Goal: Task Accomplishment & Management: Complete application form

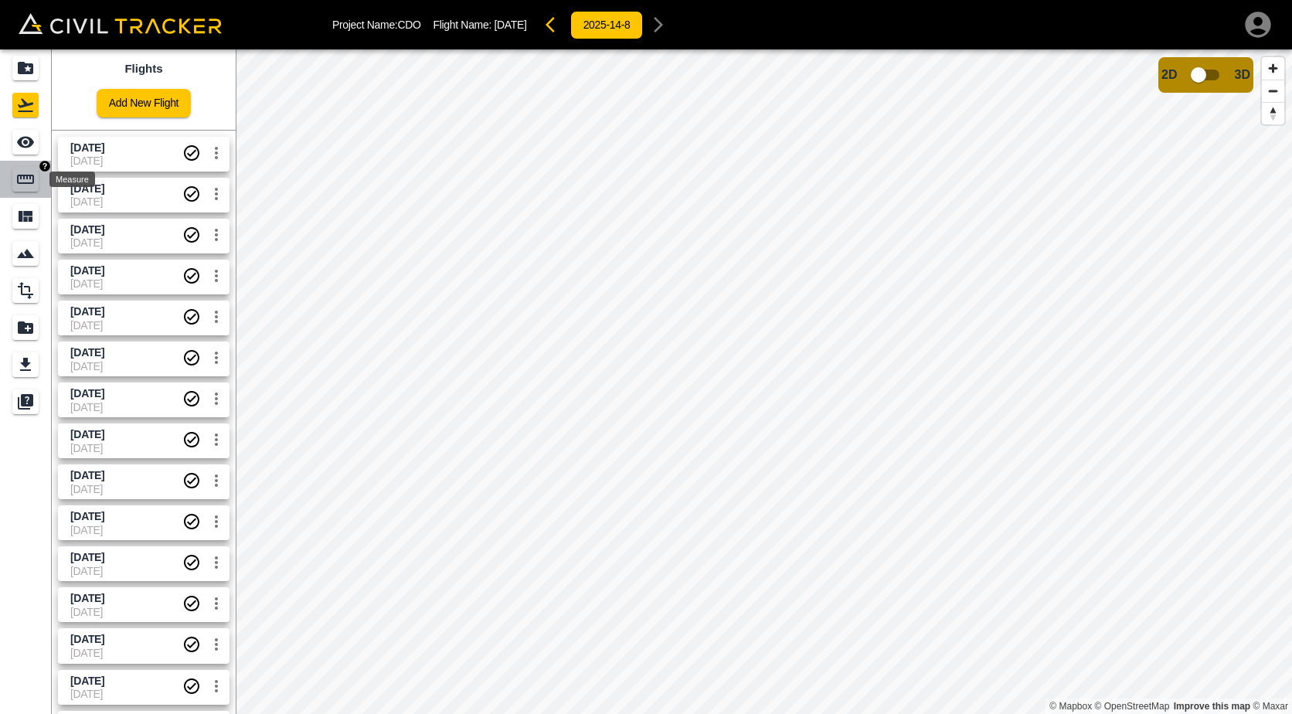
click at [28, 185] on icon "Measure" at bounding box center [25, 179] width 19 height 19
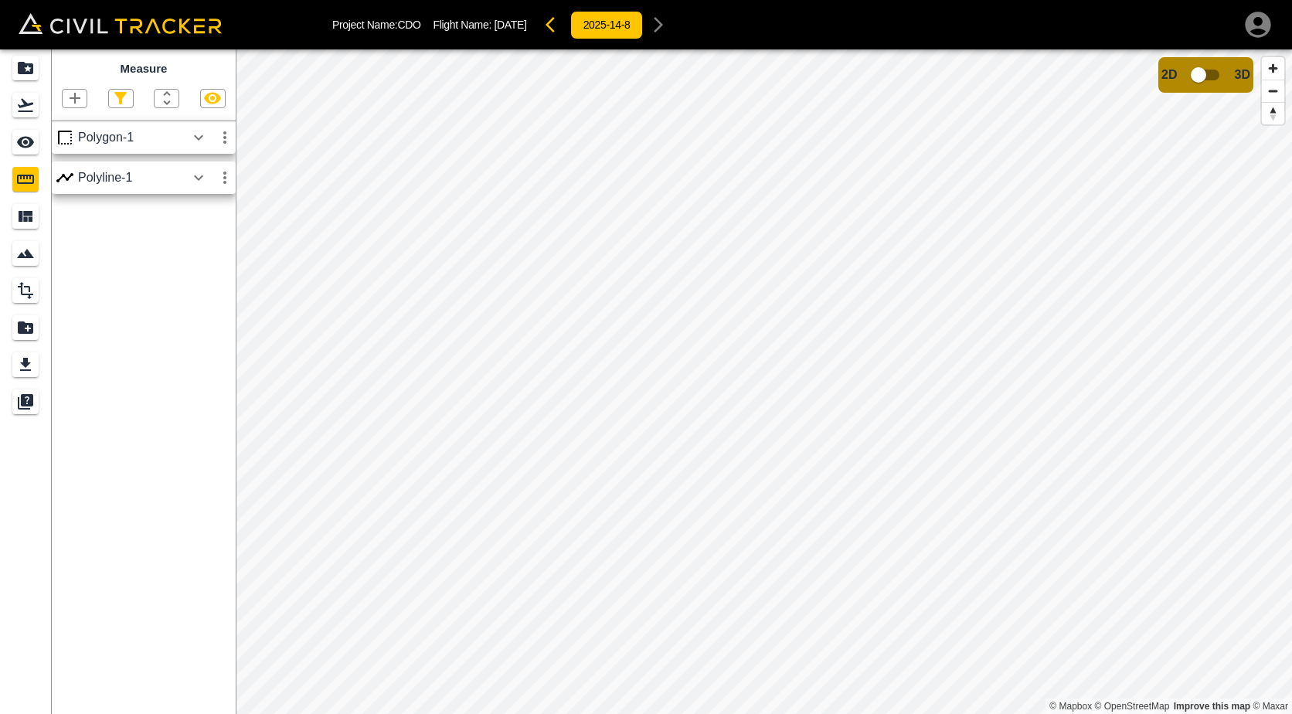
click at [173, 57] on div "Project Name: CDO Flight Name: [DATE] 2025-14-8 Measure Polygon-1 Polyline-1 © …" at bounding box center [646, 357] width 1292 height 714
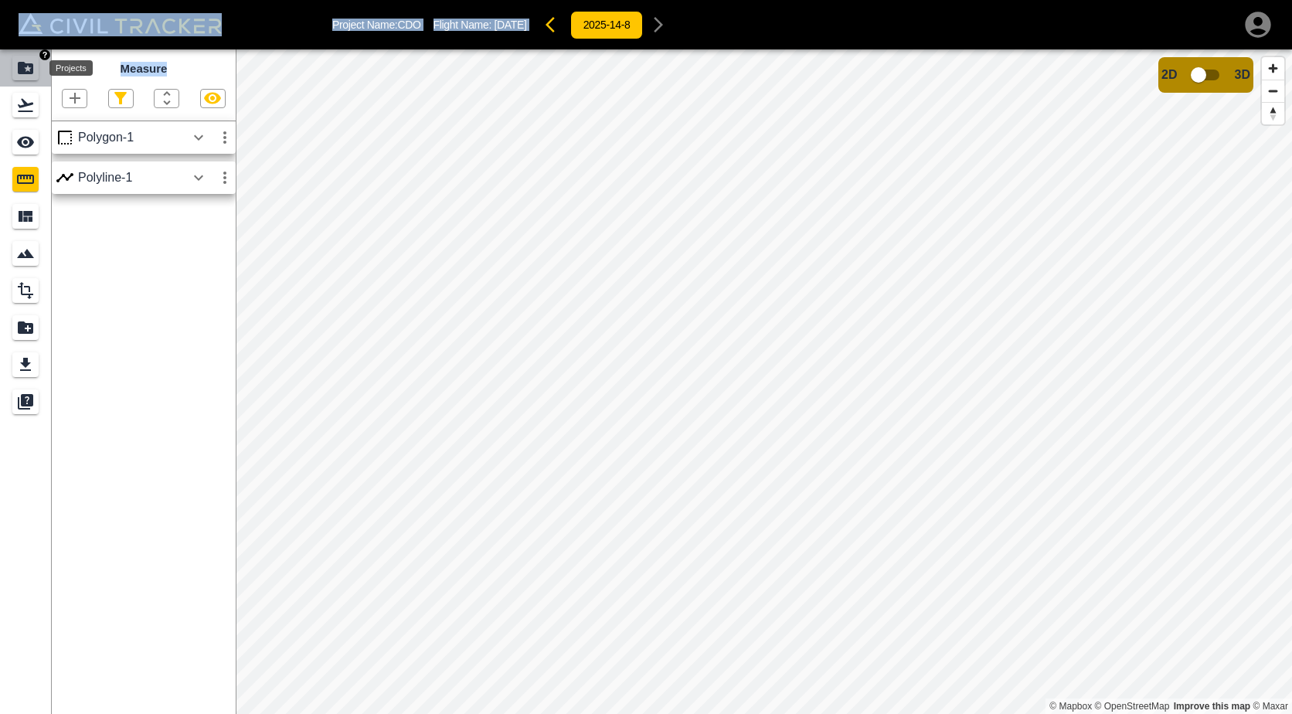
click at [13, 69] on div "Projects" at bounding box center [25, 68] width 26 height 25
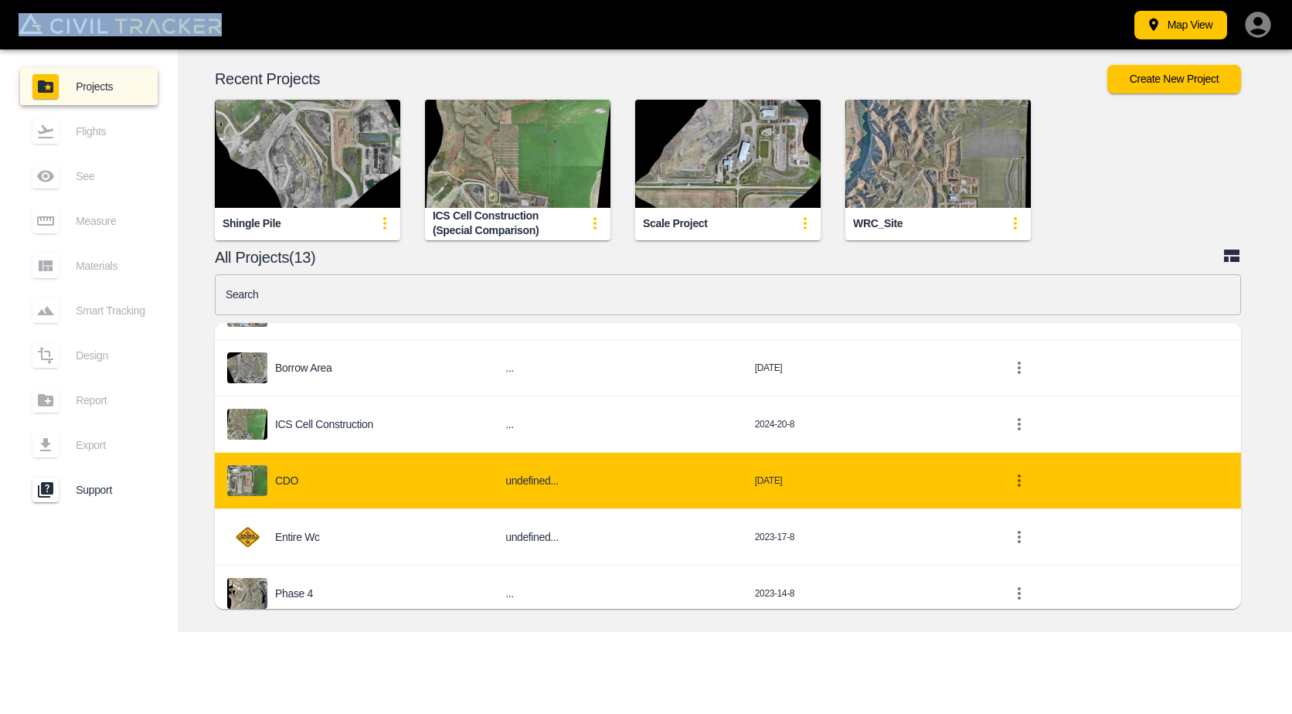
scroll to position [491, 0]
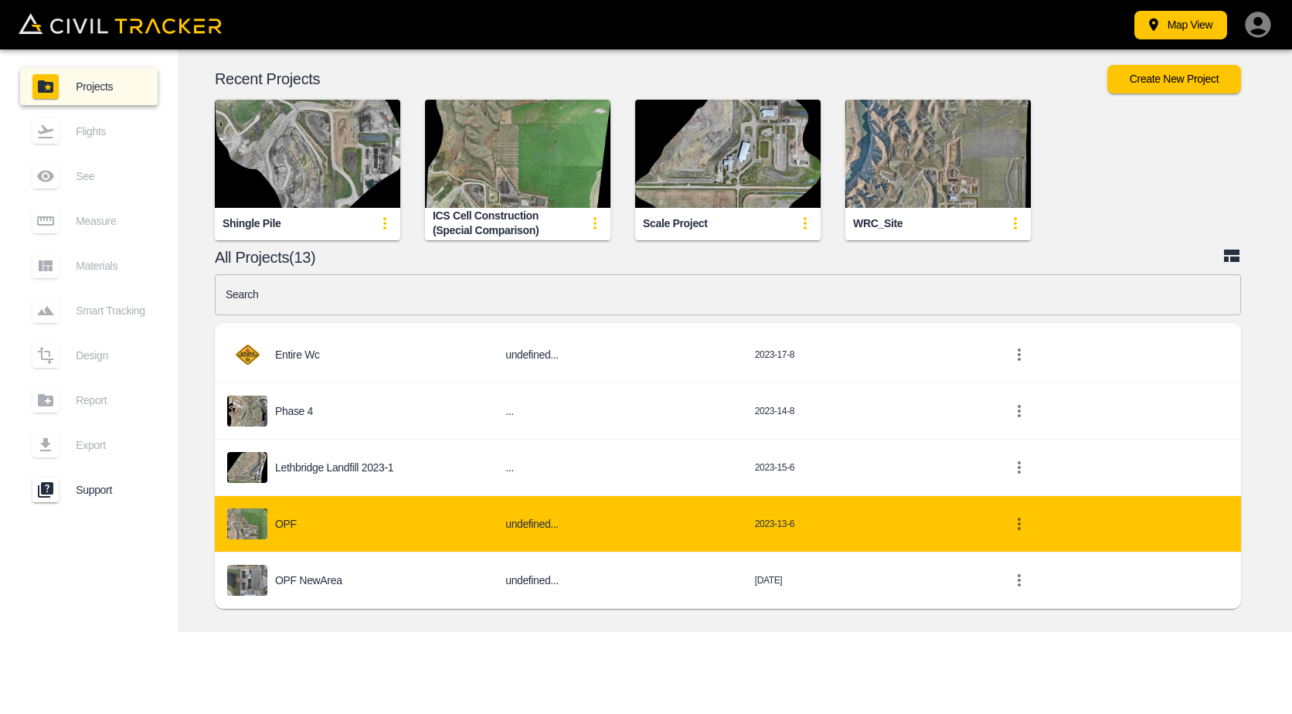
click at [328, 511] on div "OPF" at bounding box center [353, 523] width 253 height 31
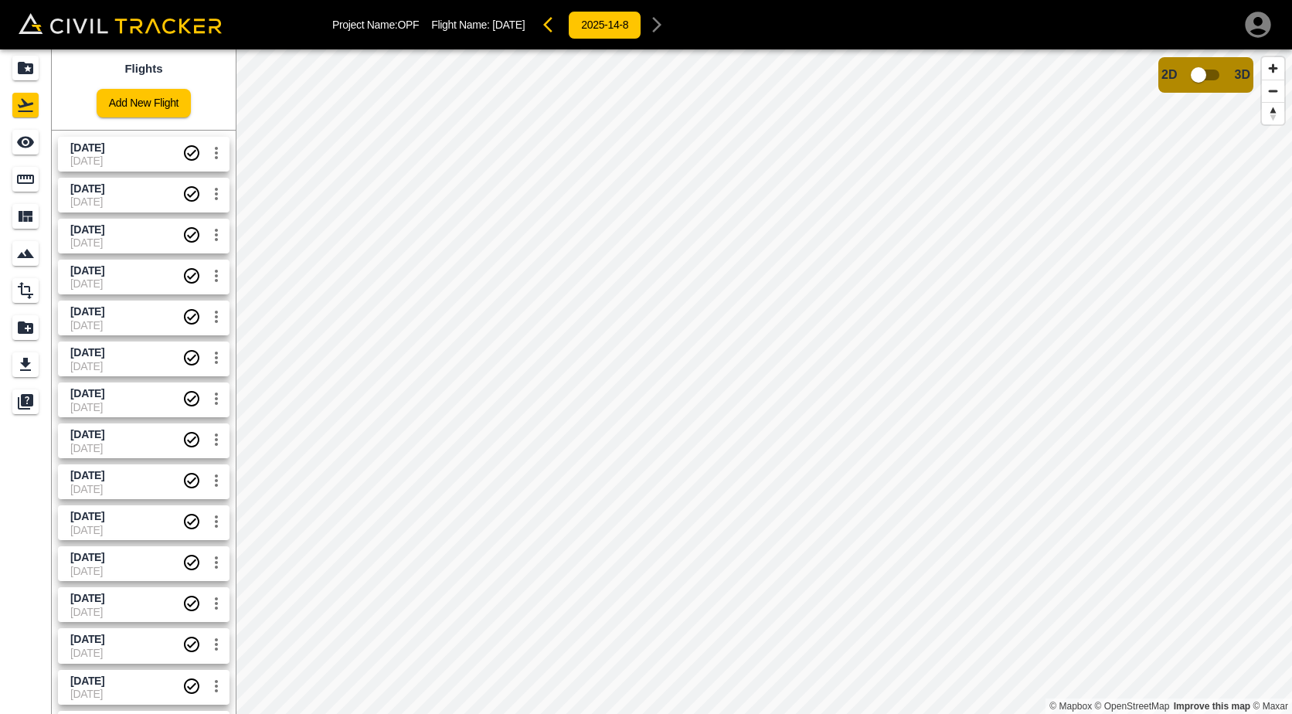
click at [885, 713] on html "Project Name: OPF Flight Name: [DATE] 2025-14-8 Flights Add New Flight [DATE] […" at bounding box center [646, 357] width 1292 height 714
click at [36, 181] on div "Measure" at bounding box center [25, 179] width 26 height 25
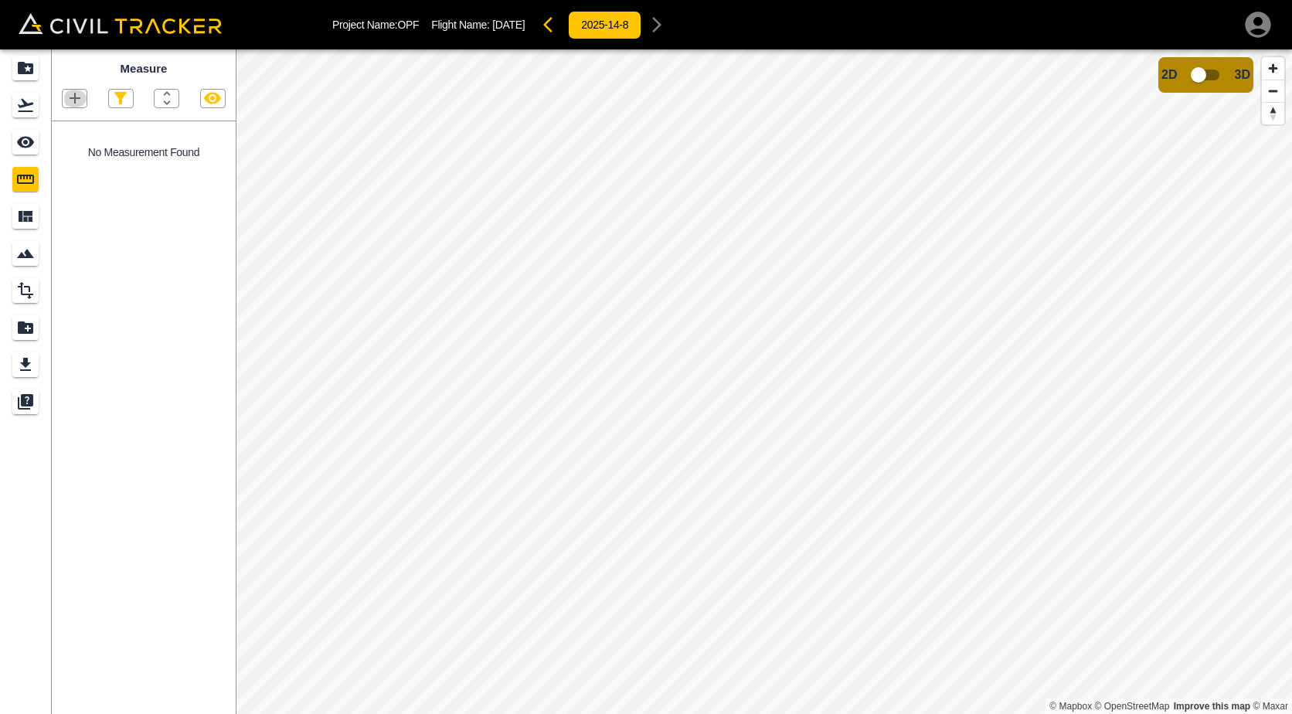
click at [75, 99] on icon "button" at bounding box center [75, 98] width 11 height 11
click at [72, 152] on p "Polyline" at bounding box center [74, 149] width 36 height 12
click at [82, 104] on icon "button" at bounding box center [75, 98] width 19 height 19
click at [83, 148] on p "Polyline" at bounding box center [74, 149] width 36 height 12
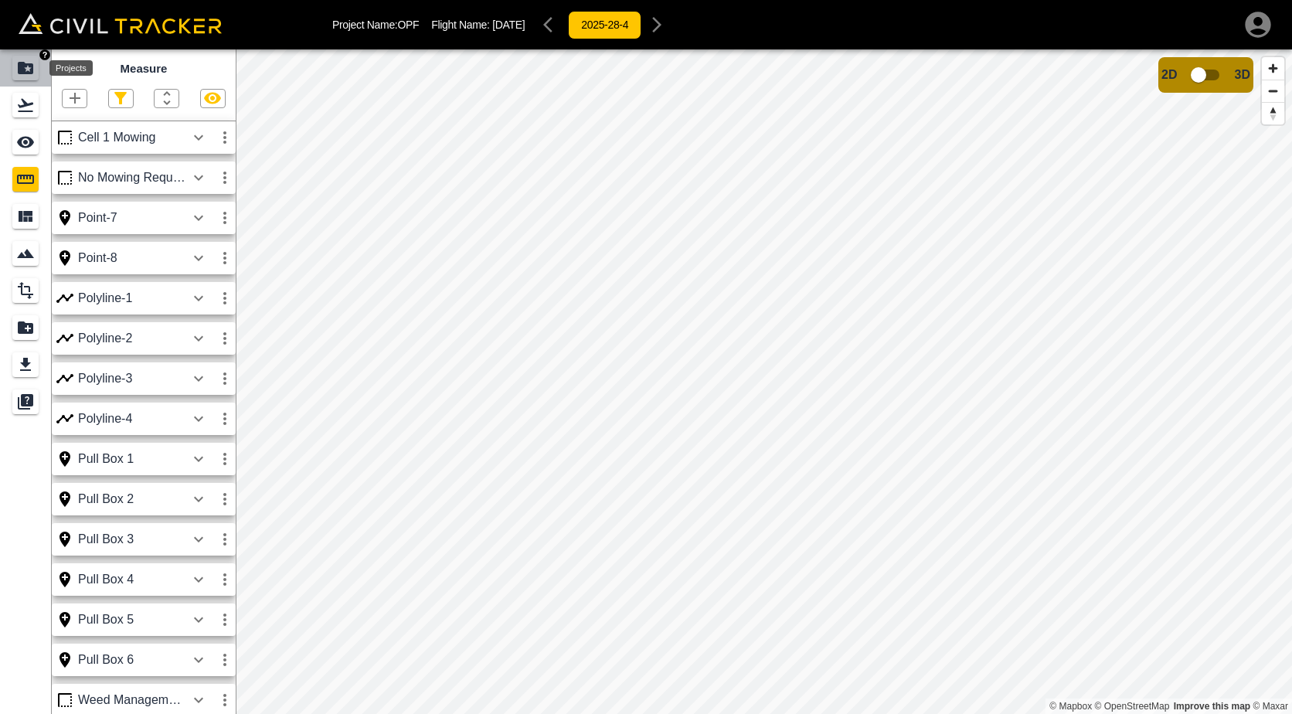
click at [33, 76] on icon "Projects" at bounding box center [25, 68] width 19 height 19
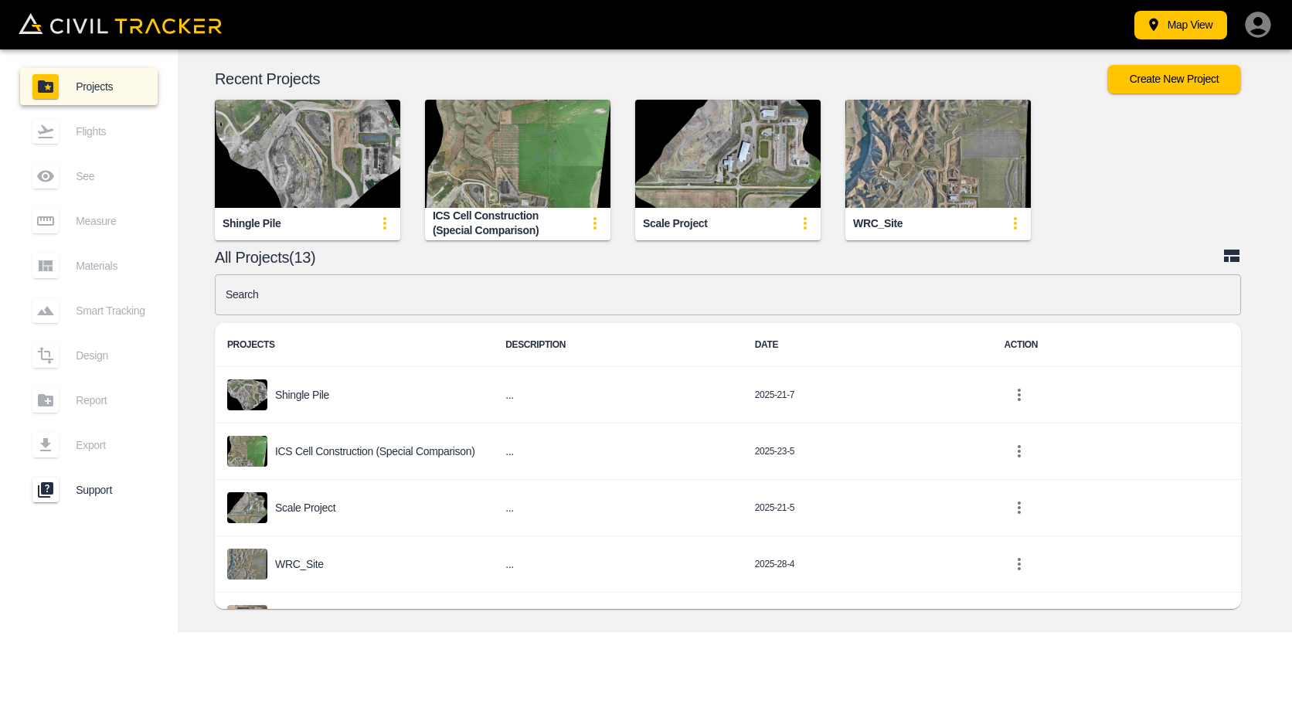
scroll to position [491, 0]
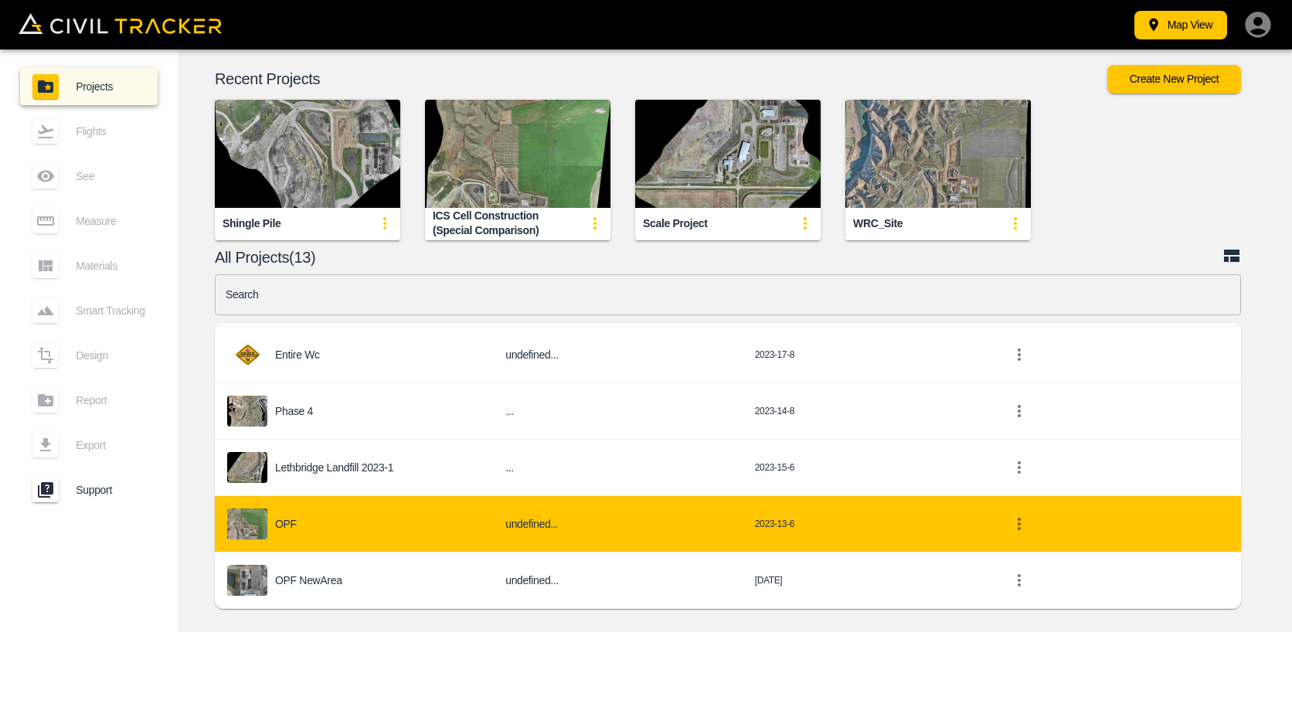
click at [326, 526] on div "OPF" at bounding box center [353, 523] width 253 height 31
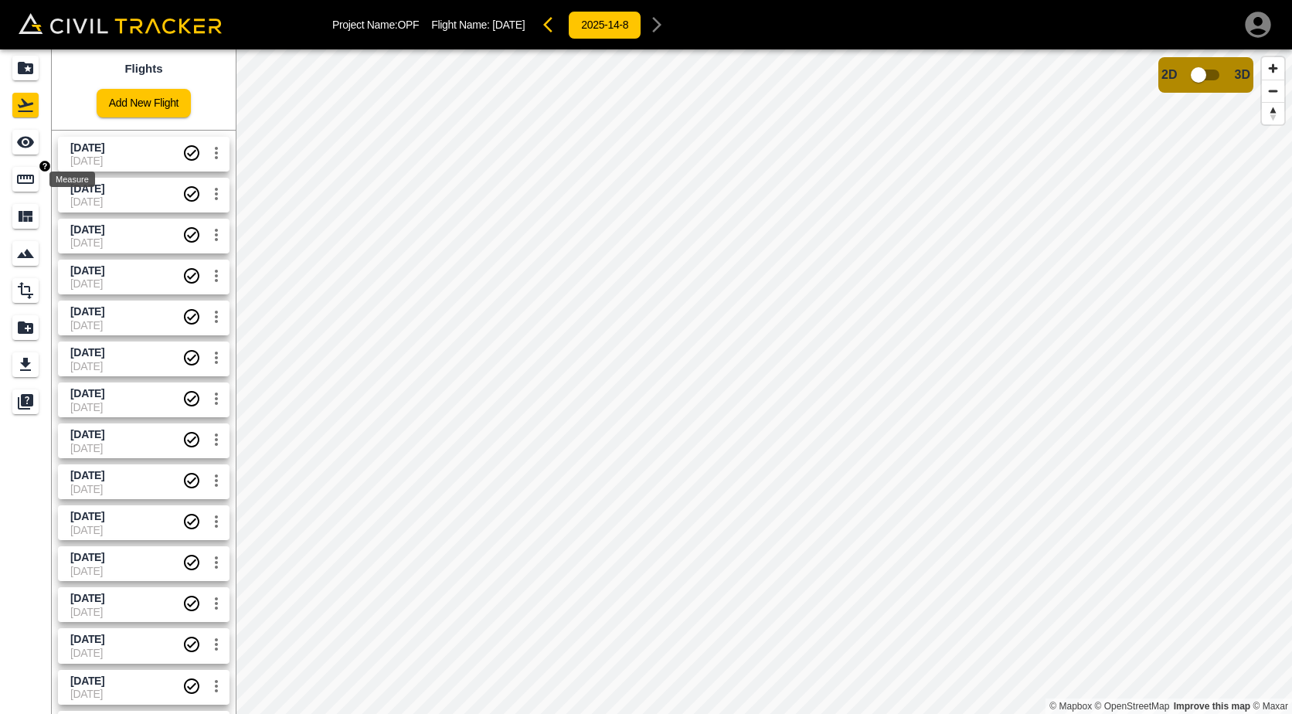
click at [32, 181] on icon "Measure" at bounding box center [25, 179] width 19 height 19
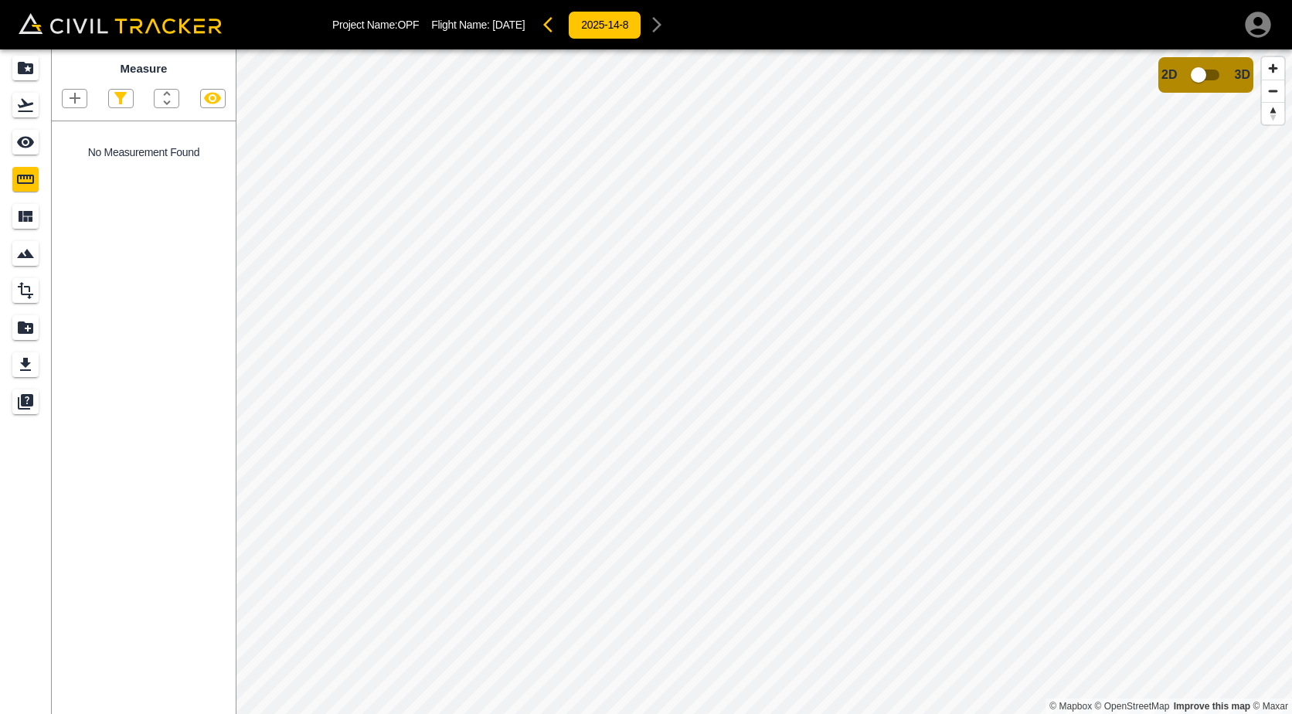
click at [82, 108] on div at bounding box center [74, 98] width 25 height 19
click at [82, 102] on icon "button" at bounding box center [75, 98] width 19 height 19
click at [70, 141] on div "Polyline" at bounding box center [58, 149] width 66 height 31
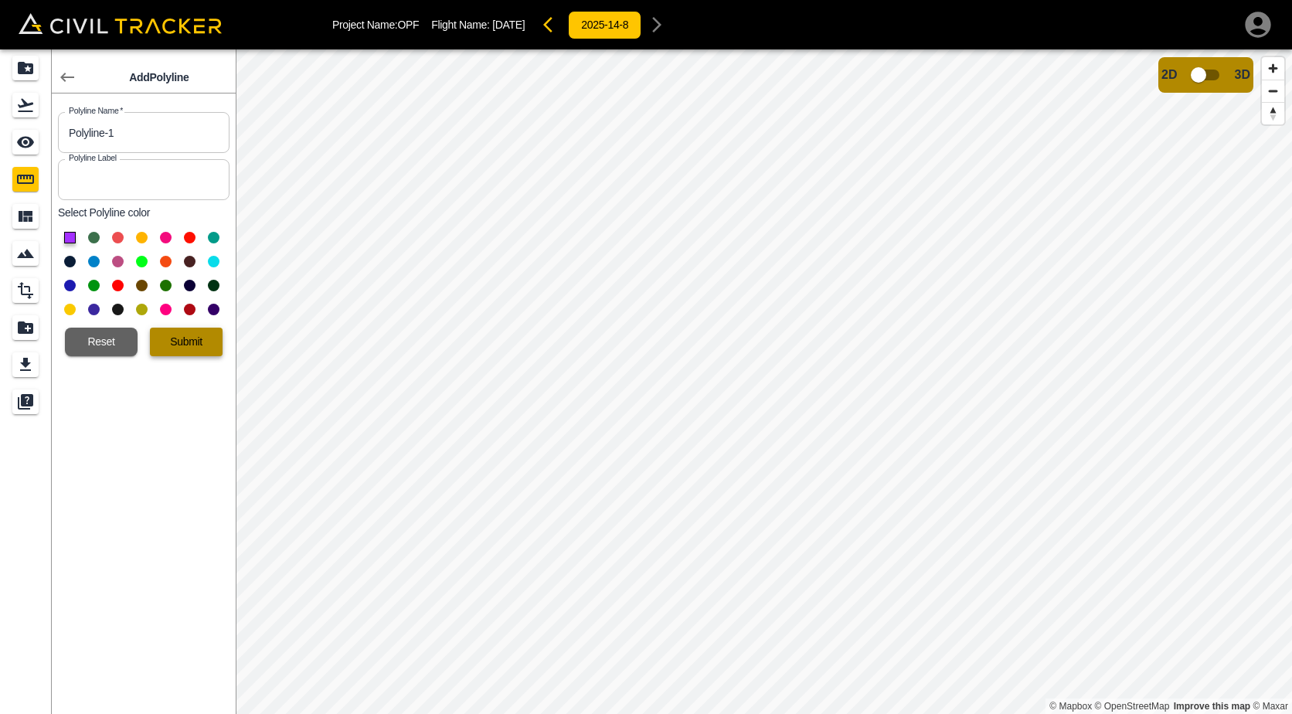
click at [196, 338] on button "Submit" at bounding box center [186, 342] width 73 height 29
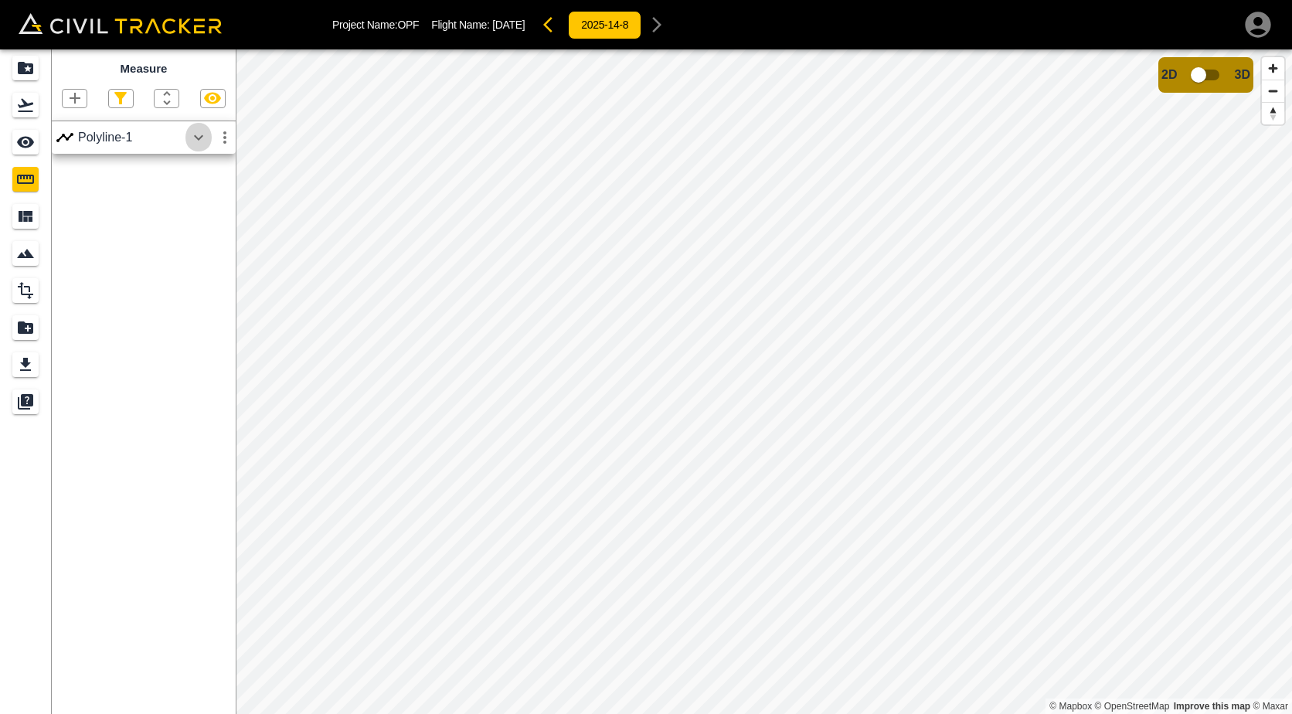
click at [198, 146] on icon "button" at bounding box center [198, 137] width 19 height 19
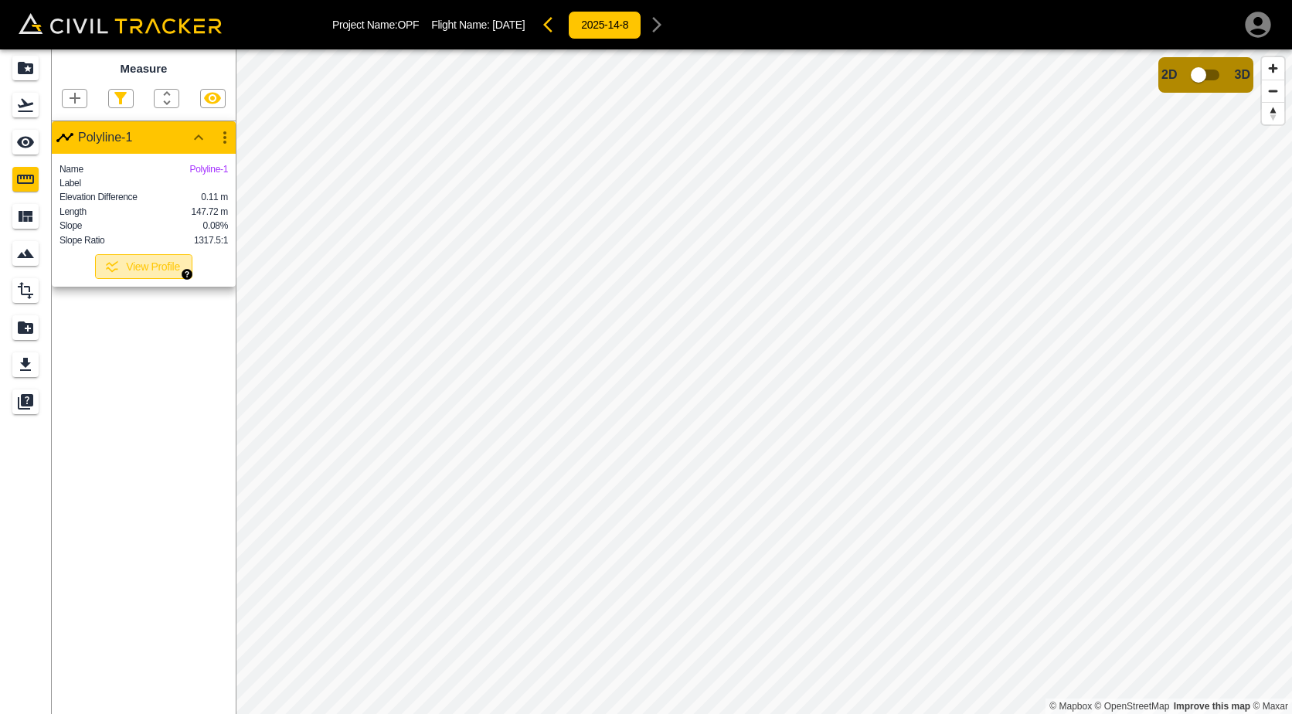
click at [135, 279] on button "View Profile" at bounding box center [143, 266] width 97 height 25
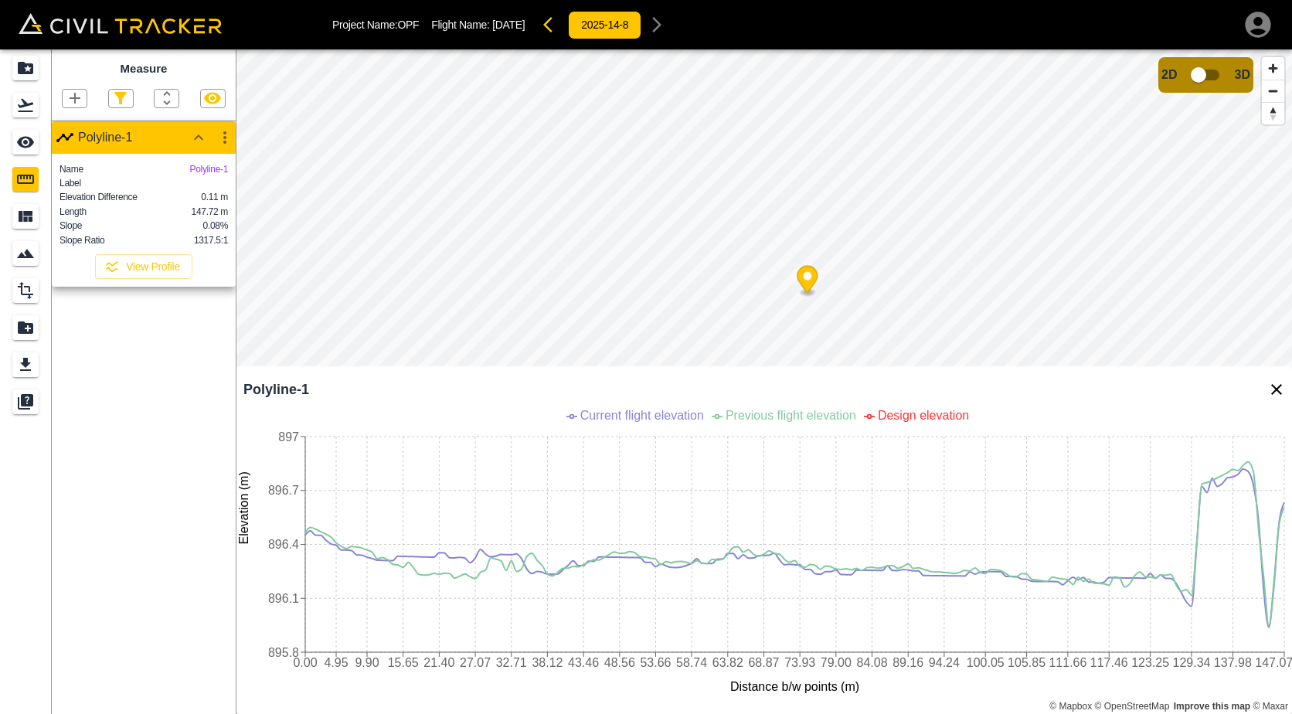
click at [462, 431] on div "Current flight elevation Previous flight elevation Design elevation" at bounding box center [771, 423] width 1025 height 28
click at [1279, 393] on icon "Close Profile" at bounding box center [1276, 389] width 11 height 11
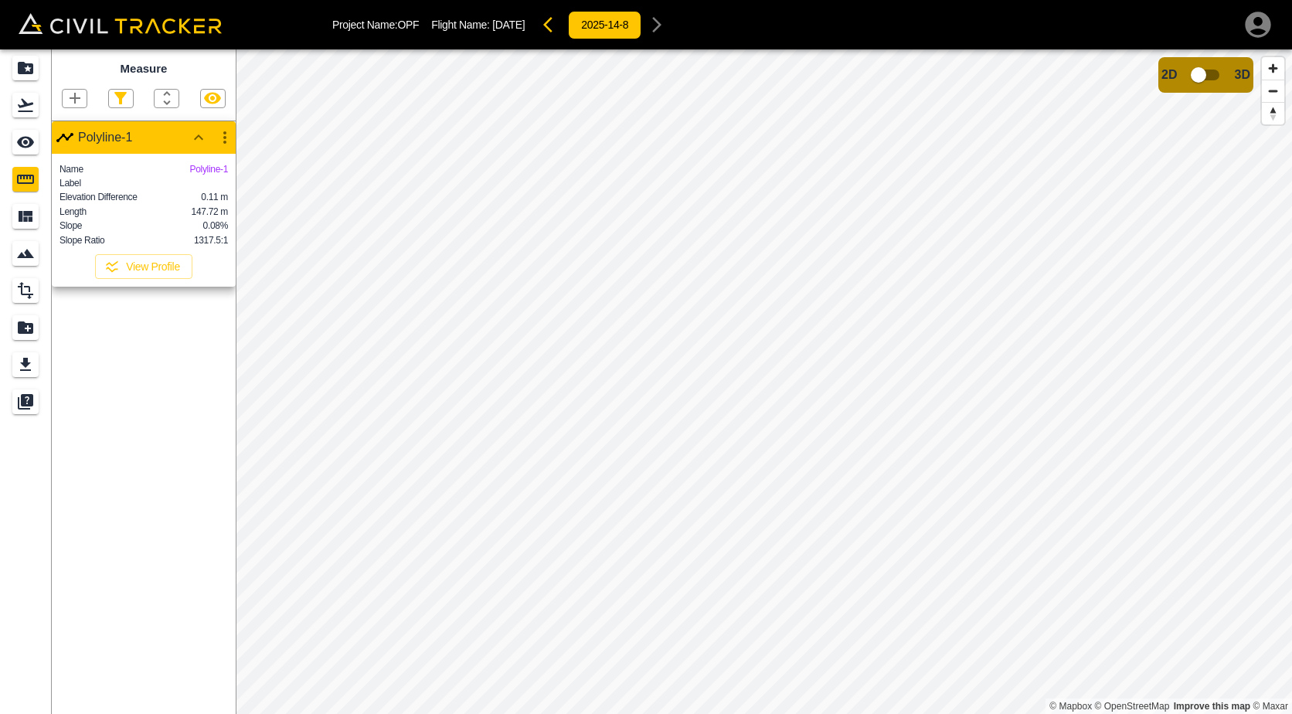
click at [79, 97] on icon "button" at bounding box center [75, 98] width 19 height 19
click at [76, 148] on p "Polyline" at bounding box center [74, 149] width 36 height 12
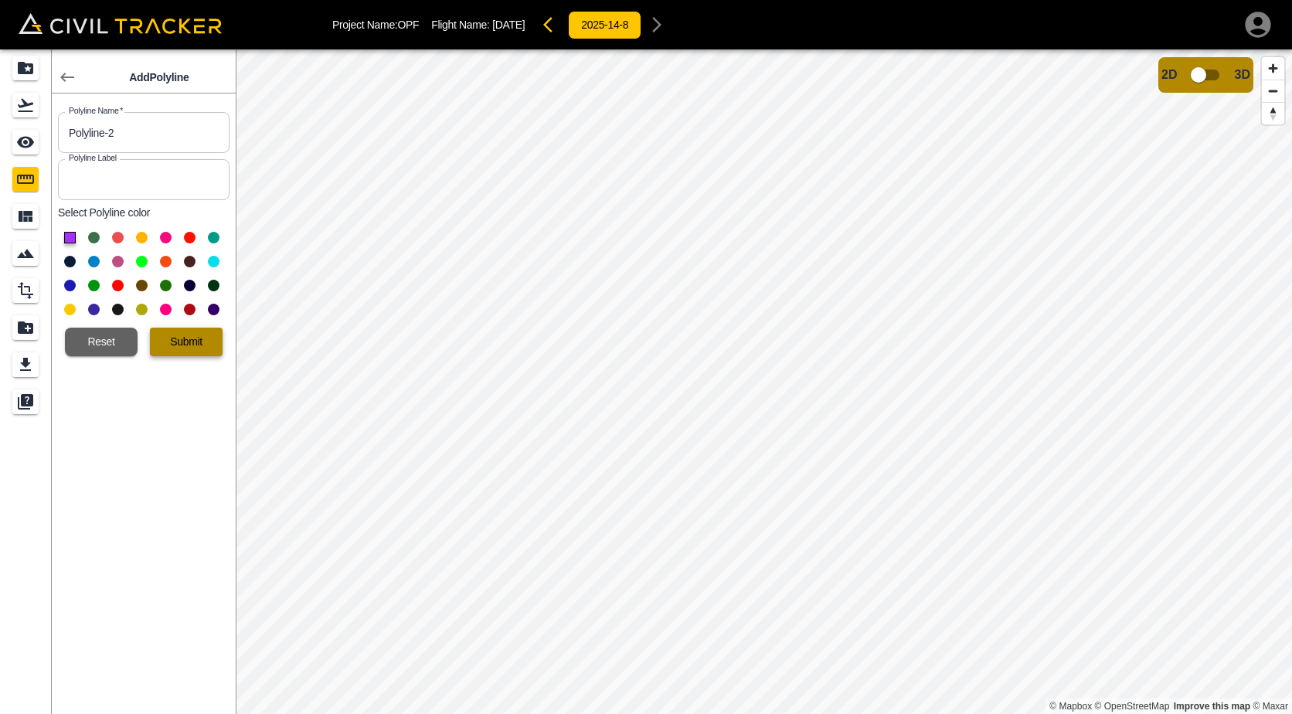
click at [211, 338] on button "Submit" at bounding box center [186, 342] width 73 height 29
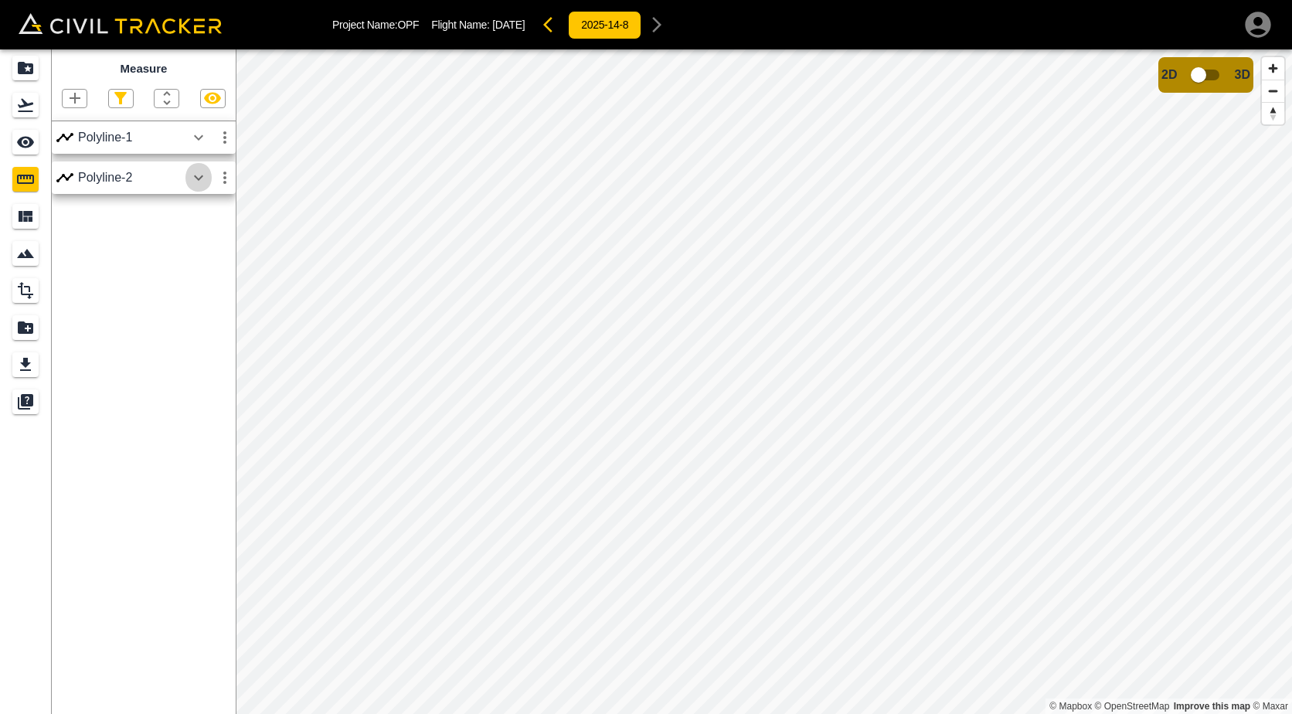
click at [199, 175] on icon "button" at bounding box center [198, 177] width 19 height 19
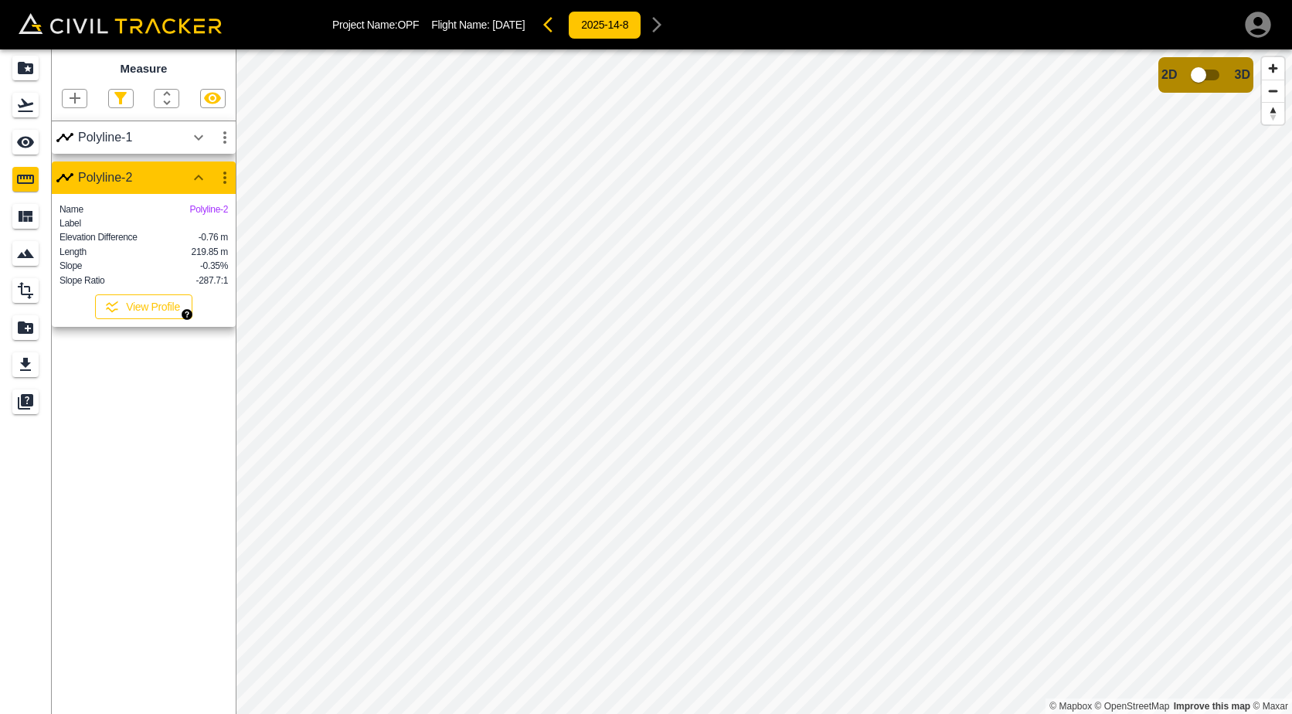
click at [127, 315] on button "View Profile" at bounding box center [143, 306] width 97 height 25
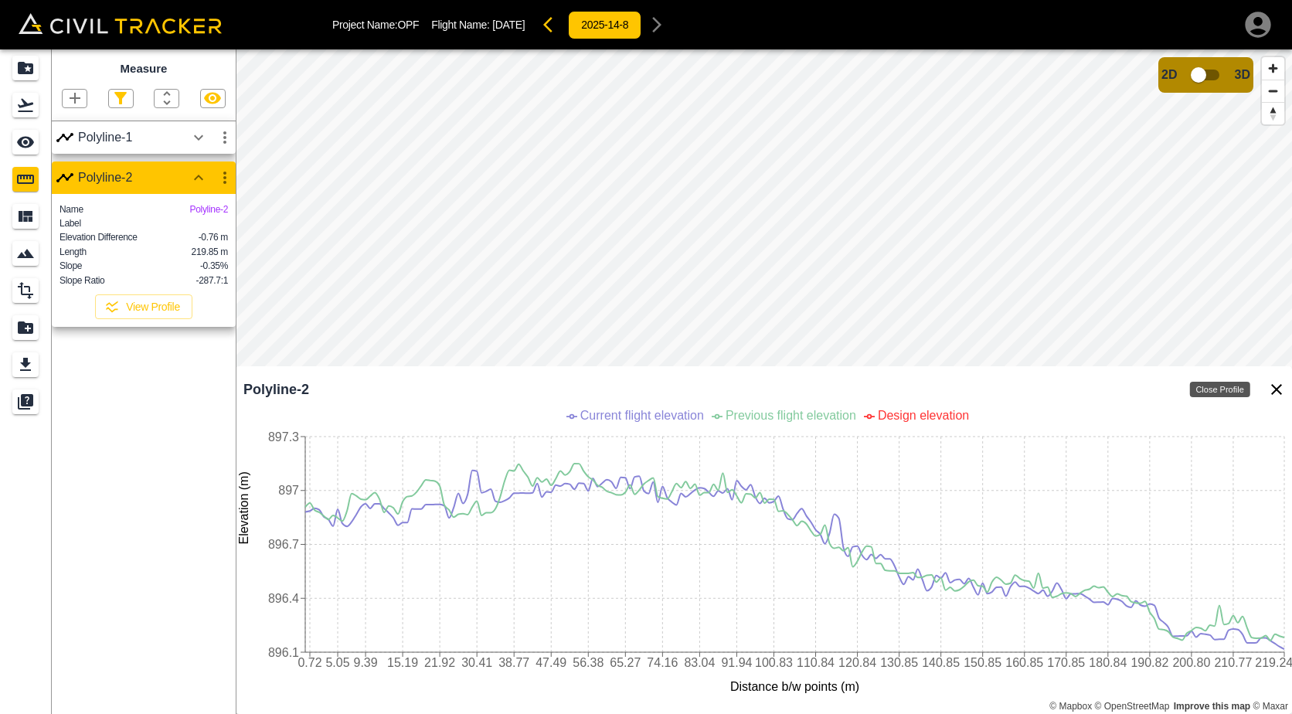
click at [1269, 392] on icon "Close Profile" at bounding box center [1276, 389] width 19 height 19
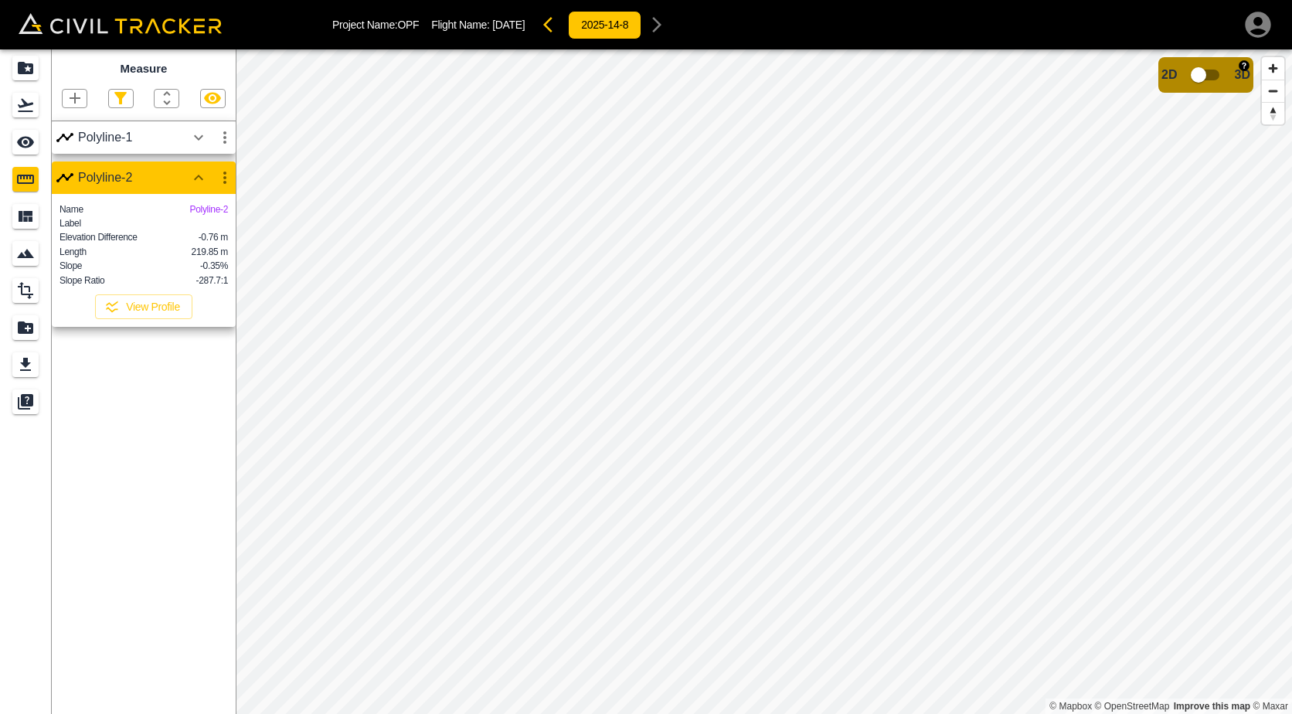
click at [1214, 80] on input "checkbox" at bounding box center [1198, 74] width 88 height 29
click at [1225, 73] on input "checkbox" at bounding box center [1245, 70] width 88 height 29
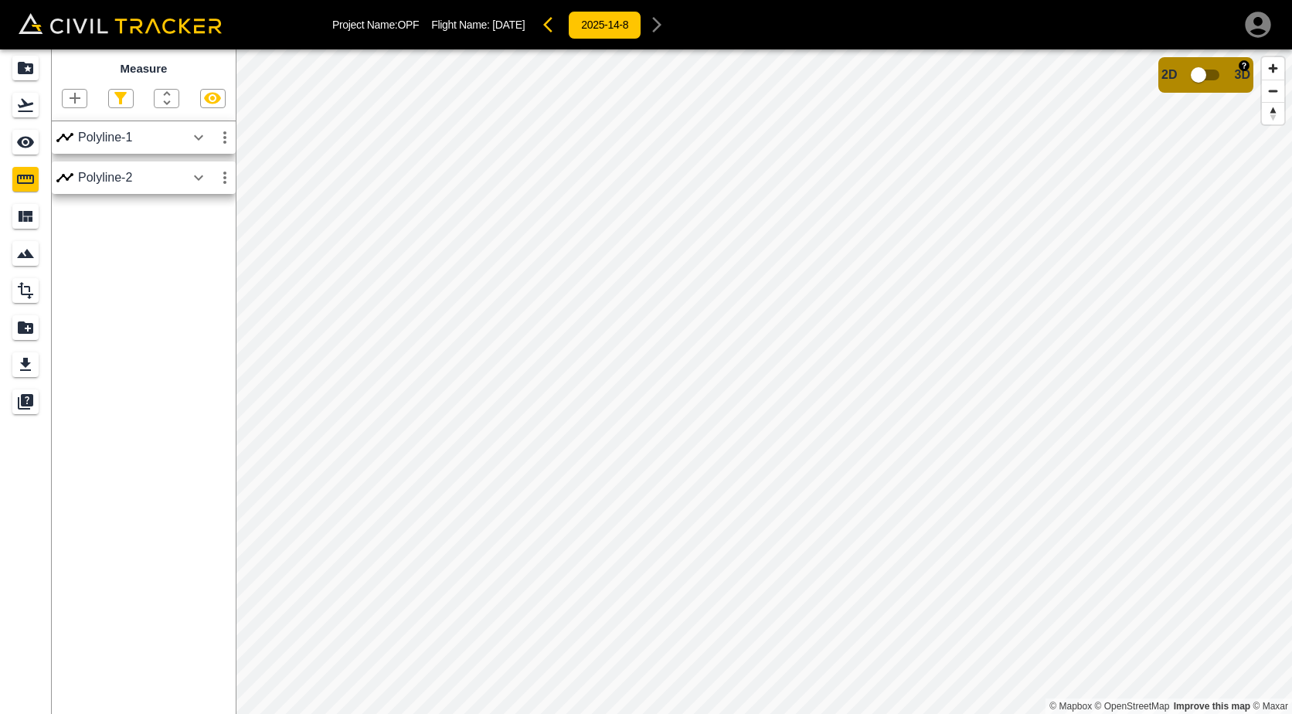
click at [1215, 75] on input "checkbox" at bounding box center [1198, 74] width 88 height 29
click at [1231, 68] on input "checkbox" at bounding box center [1245, 70] width 88 height 29
click at [72, 103] on icon "button" at bounding box center [75, 98] width 19 height 19
click at [75, 175] on p "Polygon" at bounding box center [74, 172] width 37 height 12
click at [76, 100] on icon "button" at bounding box center [75, 98] width 11 height 11
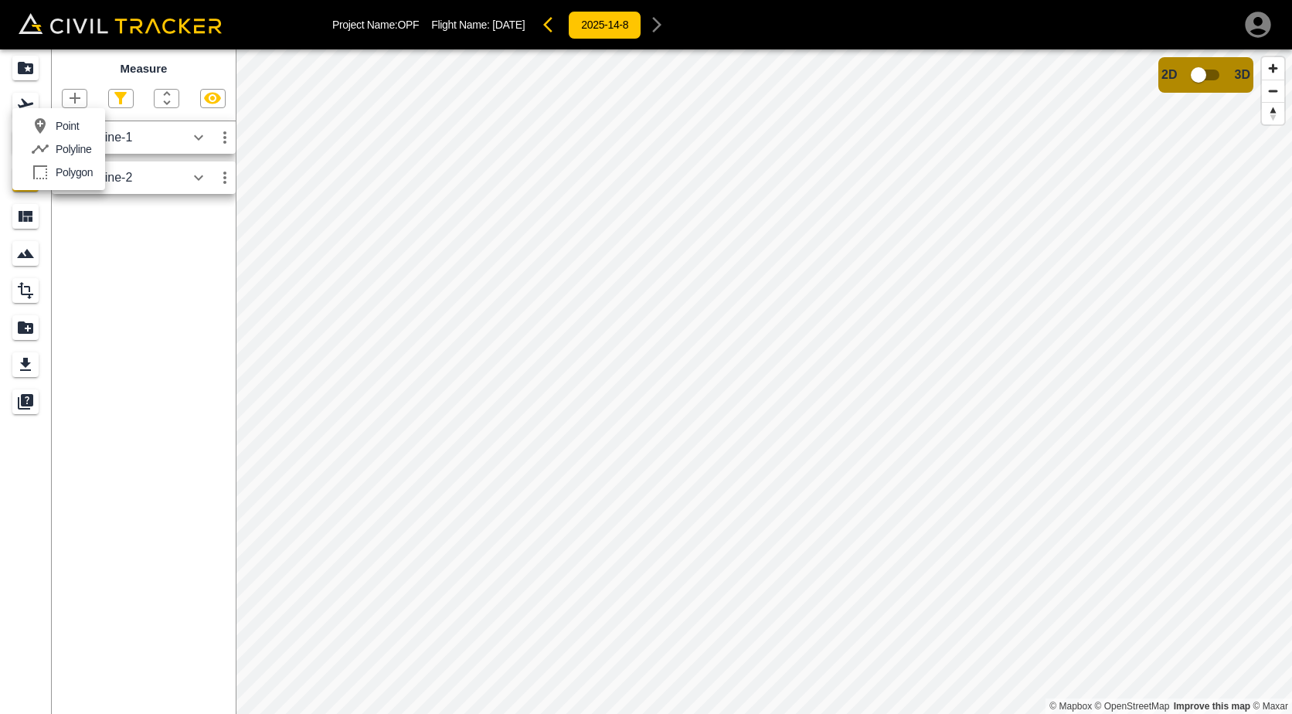
click at [83, 168] on p "Polygon" at bounding box center [74, 172] width 37 height 12
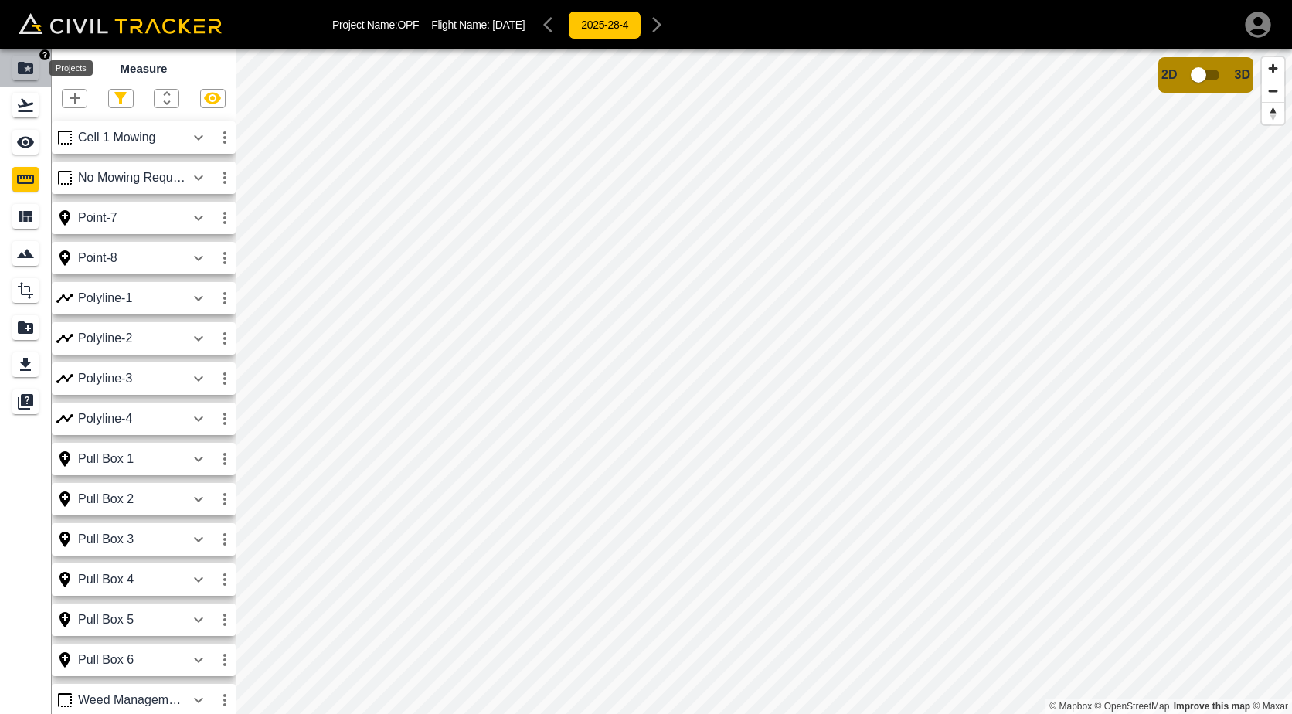
click at [18, 73] on icon "Projects" at bounding box center [25, 68] width 19 height 19
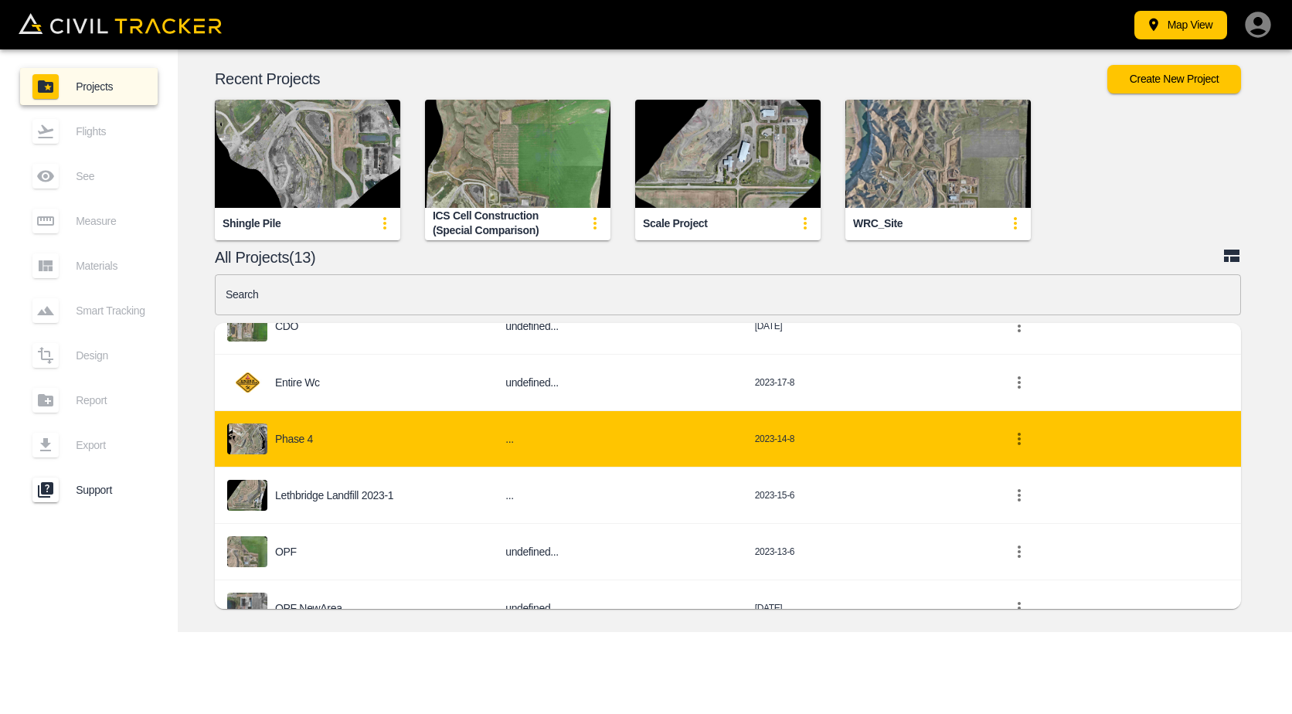
scroll to position [491, 0]
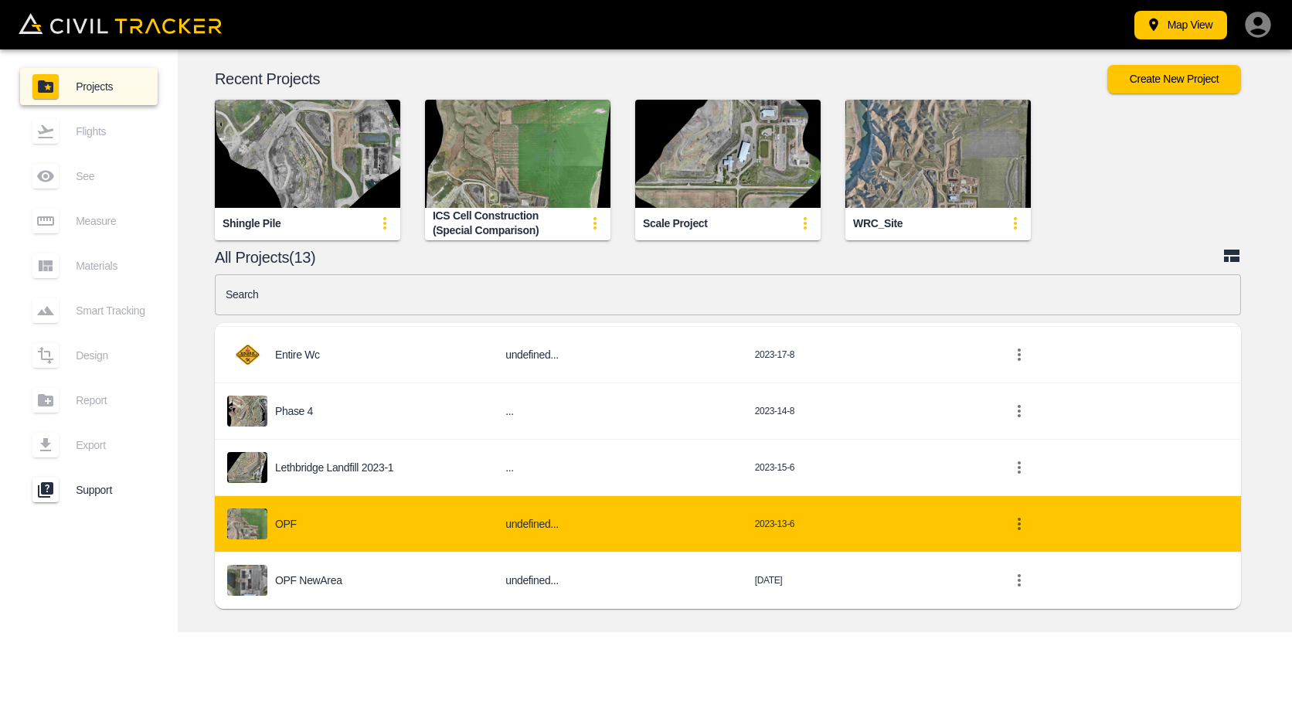
click at [354, 521] on div "OPF" at bounding box center [353, 523] width 253 height 31
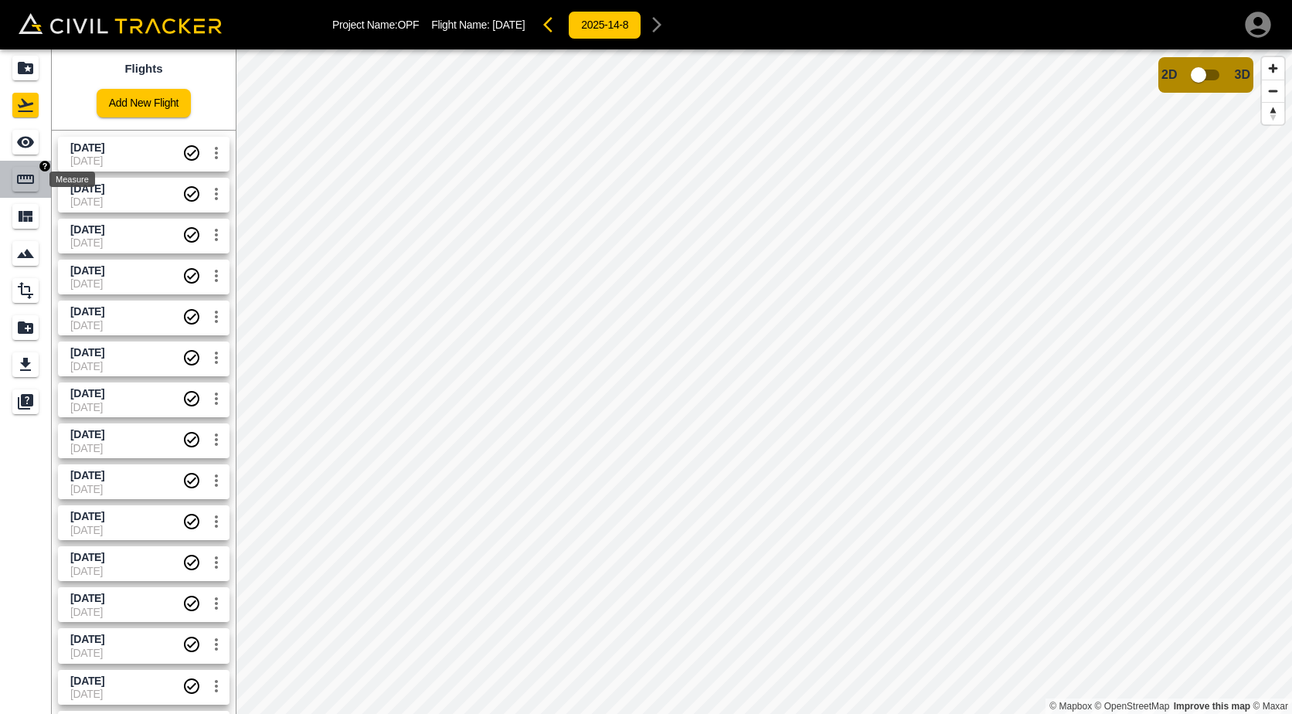
click at [19, 175] on icon "Measure" at bounding box center [25, 179] width 19 height 19
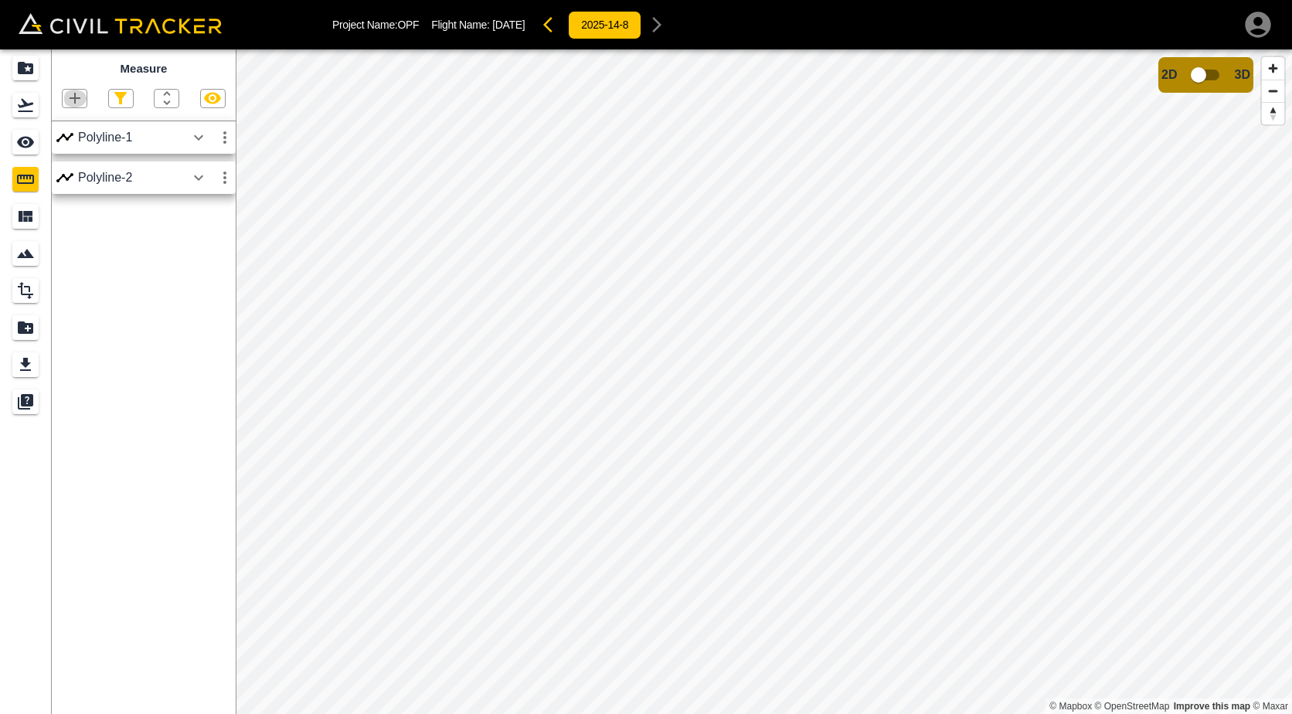
click at [66, 104] on icon "button" at bounding box center [75, 98] width 19 height 19
click at [71, 169] on p "Polygon" at bounding box center [74, 172] width 37 height 12
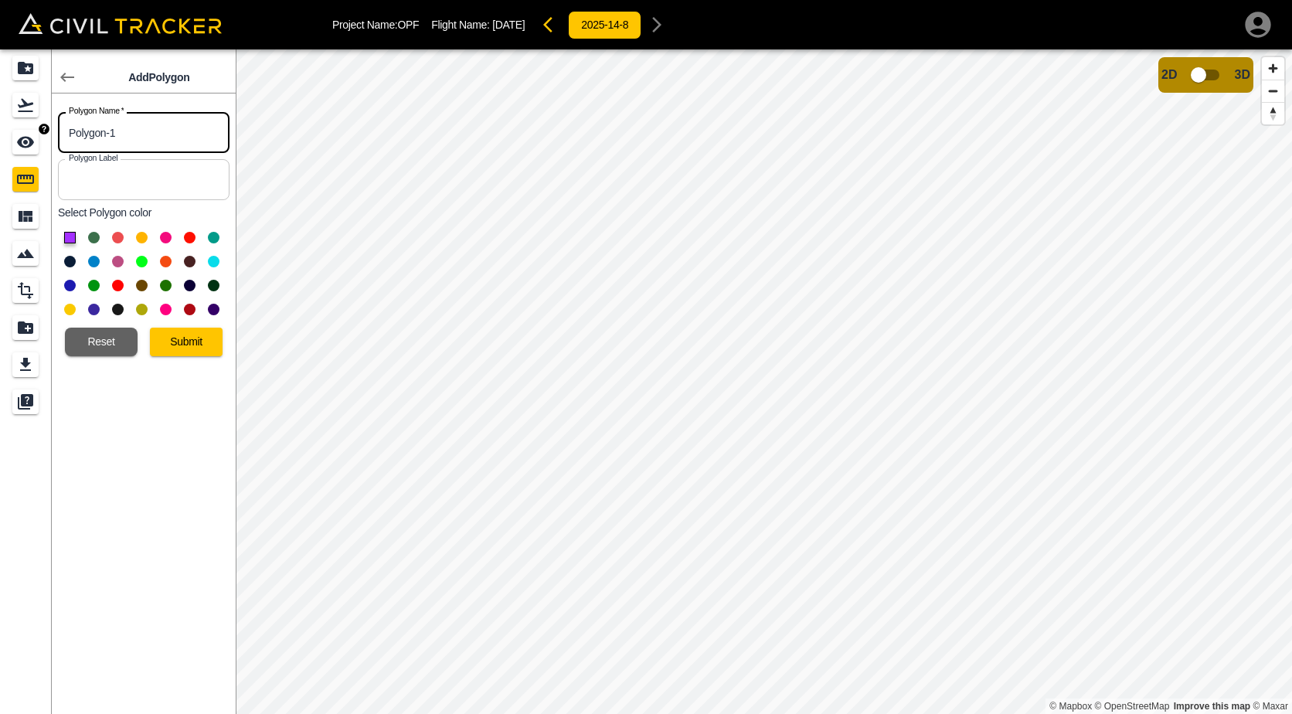
drag, startPoint x: 118, startPoint y: 134, endPoint x: 18, endPoint y: 141, distance: 100.7
click at [18, 141] on div "Add Polygon Polygon Name   * Polygon-1 Polygon Name * Polygon Label Polygon Lab…" at bounding box center [118, 381] width 236 height 664
type input "25.3"
click at [209, 349] on button "Submit" at bounding box center [186, 342] width 73 height 29
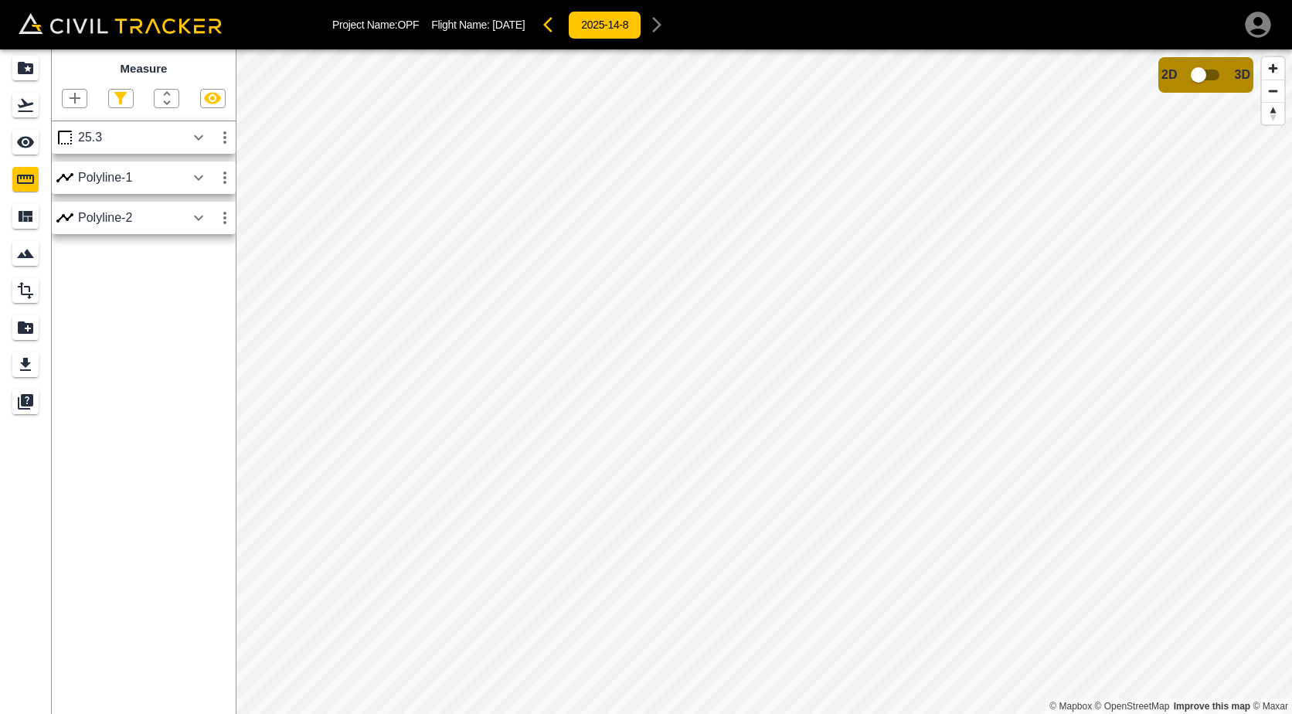
click at [72, 91] on icon "button" at bounding box center [75, 98] width 19 height 19
click at [70, 176] on p "Polygon" at bounding box center [74, 172] width 37 height 12
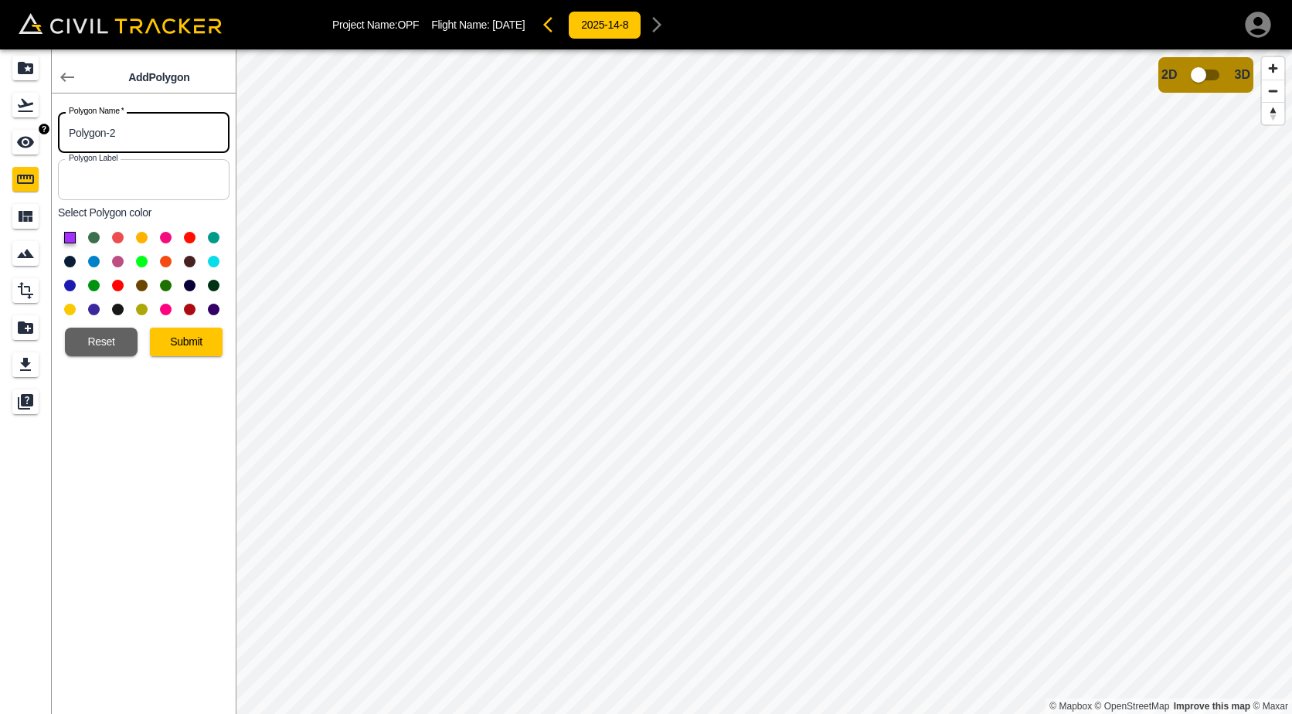
drag, startPoint x: 120, startPoint y: 131, endPoint x: 0, endPoint y: 125, distance: 119.9
click at [23, 131] on div "Add Polygon Polygon Name   * Polygon-2 Polygon Name * Polygon Label Polygon Lab…" at bounding box center [118, 381] width 236 height 664
type input "25.3b"
click at [93, 236] on button at bounding box center [94, 238] width 12 height 12
click at [192, 339] on button "Submit" at bounding box center [186, 342] width 73 height 29
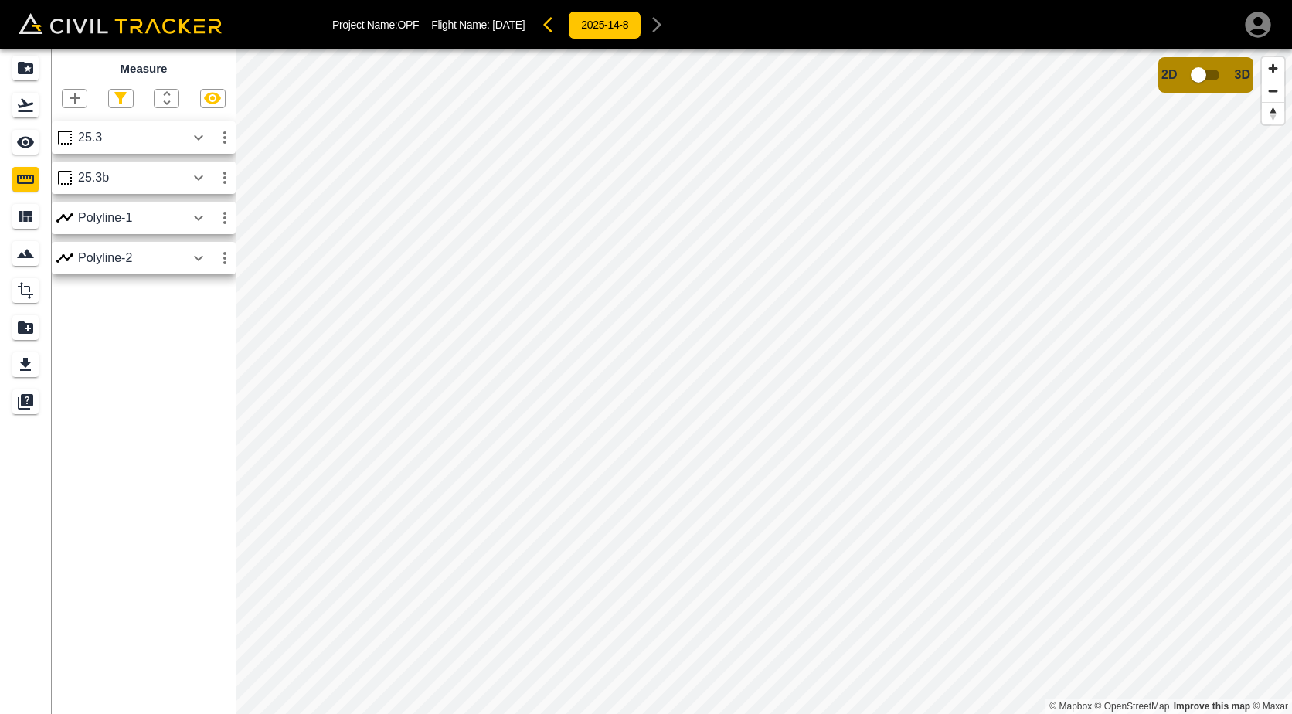
click at [82, 103] on icon "button" at bounding box center [75, 98] width 19 height 19
click at [76, 168] on p "Polygon" at bounding box center [74, 172] width 37 height 12
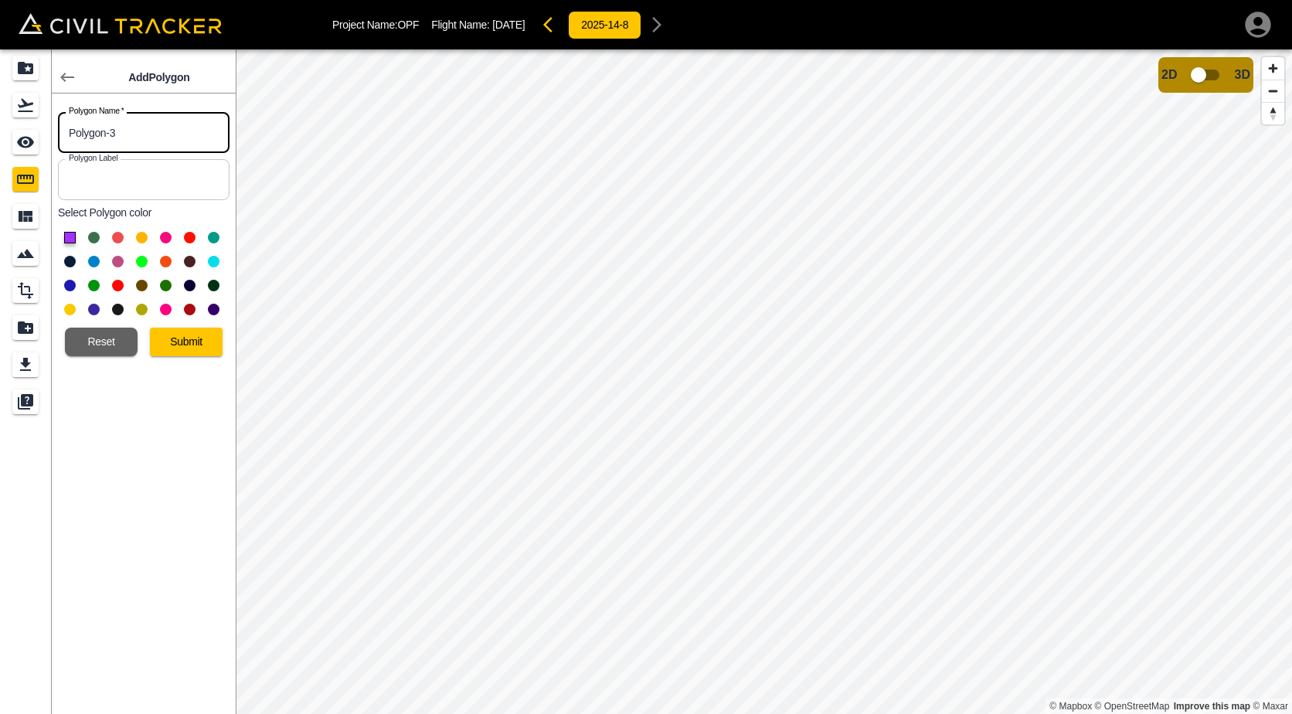
drag, startPoint x: 158, startPoint y: 146, endPoint x: 2, endPoint y: 148, distance: 156.1
click at [2, 148] on div "Add Polygon Polygon Name   * Polygon-3 Polygon Name * Polygon Label Polygon Lab…" at bounding box center [118, 381] width 236 height 664
type input "25.4a"
click at [116, 239] on button at bounding box center [118, 238] width 12 height 12
click at [165, 344] on button "Submit" at bounding box center [186, 342] width 73 height 29
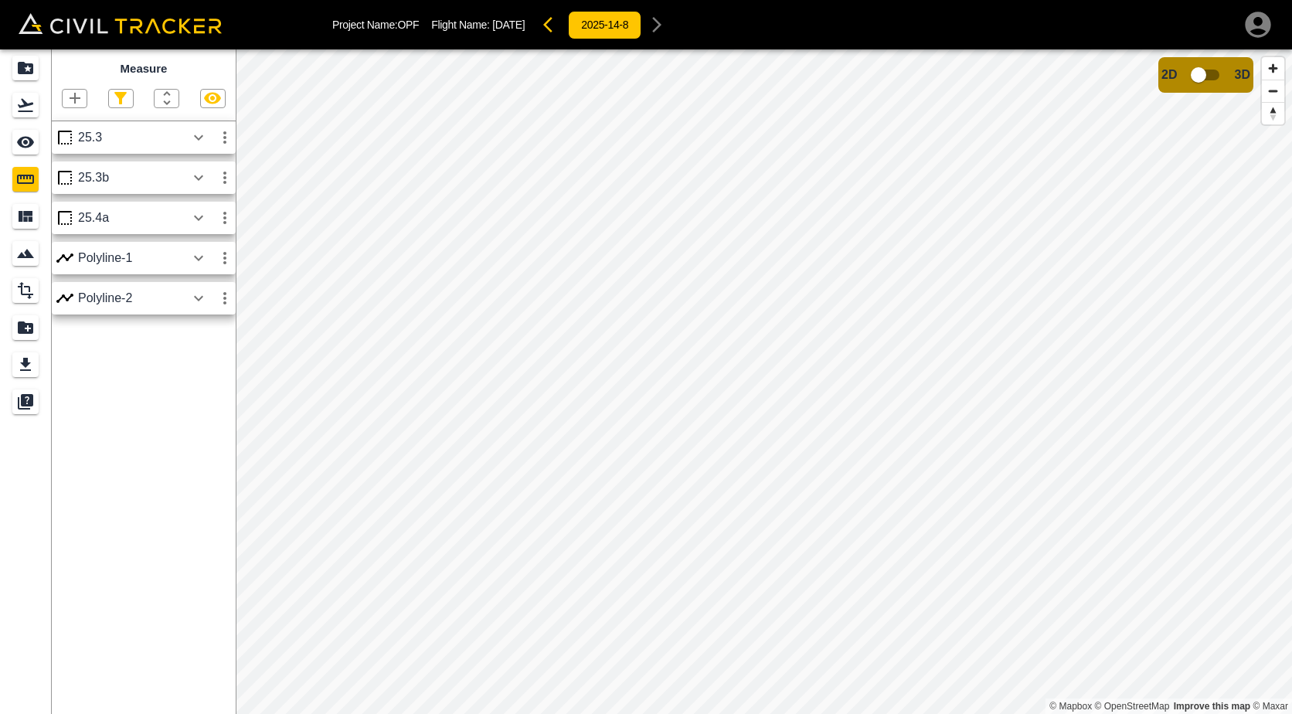
click at [202, 219] on icon "button" at bounding box center [198, 217] width 9 height 5
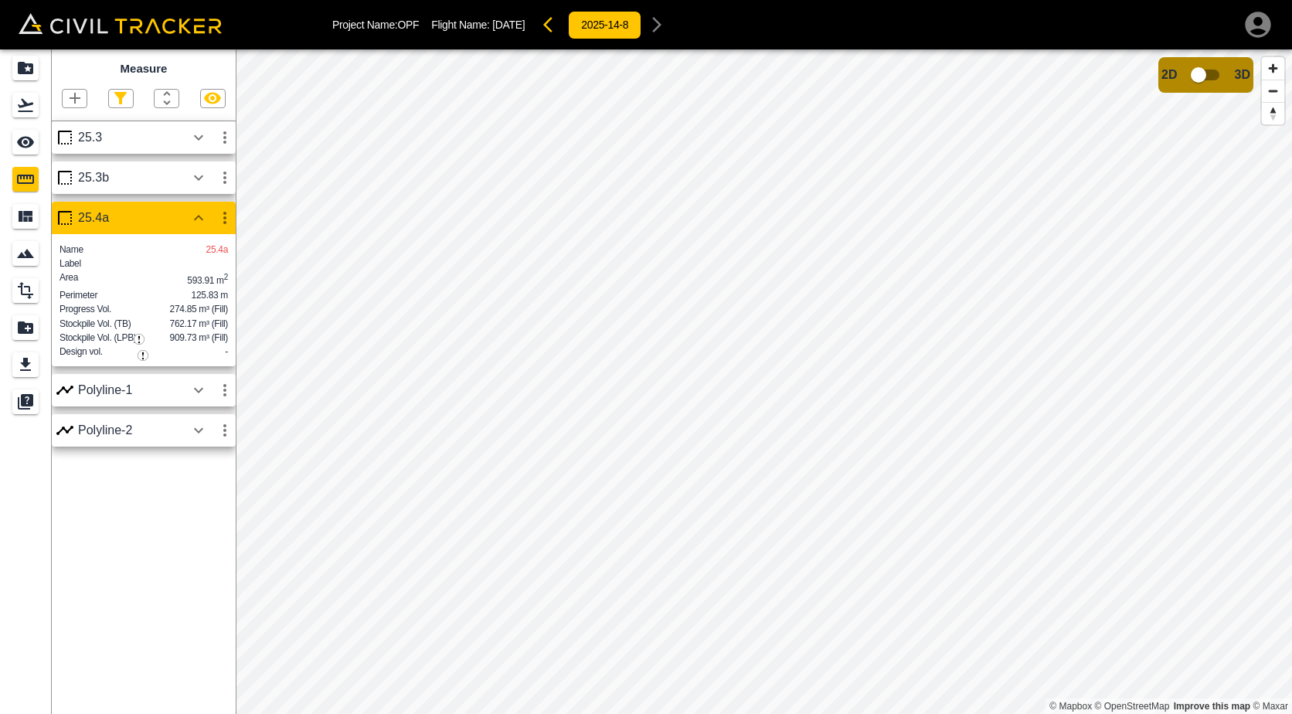
click at [202, 219] on icon "button" at bounding box center [198, 218] width 19 height 19
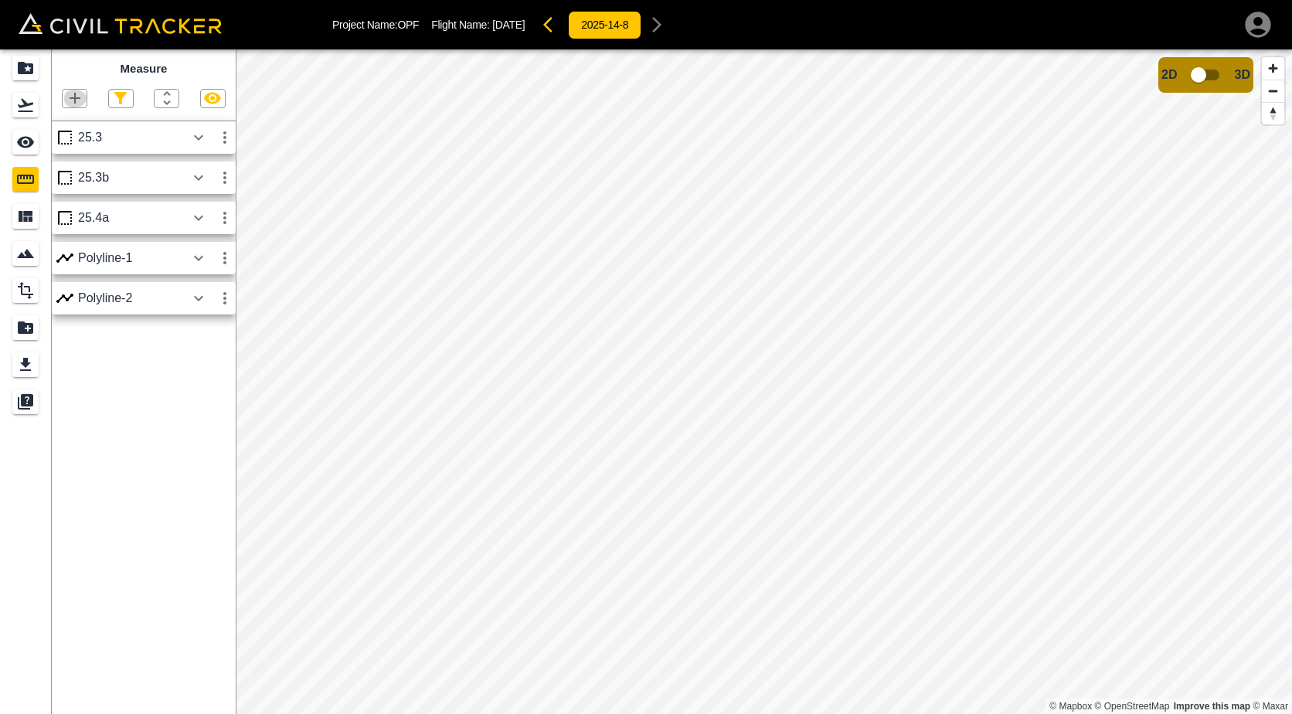
click at [76, 97] on icon "button" at bounding box center [75, 98] width 19 height 19
click at [77, 176] on p "Polygon" at bounding box center [74, 172] width 37 height 12
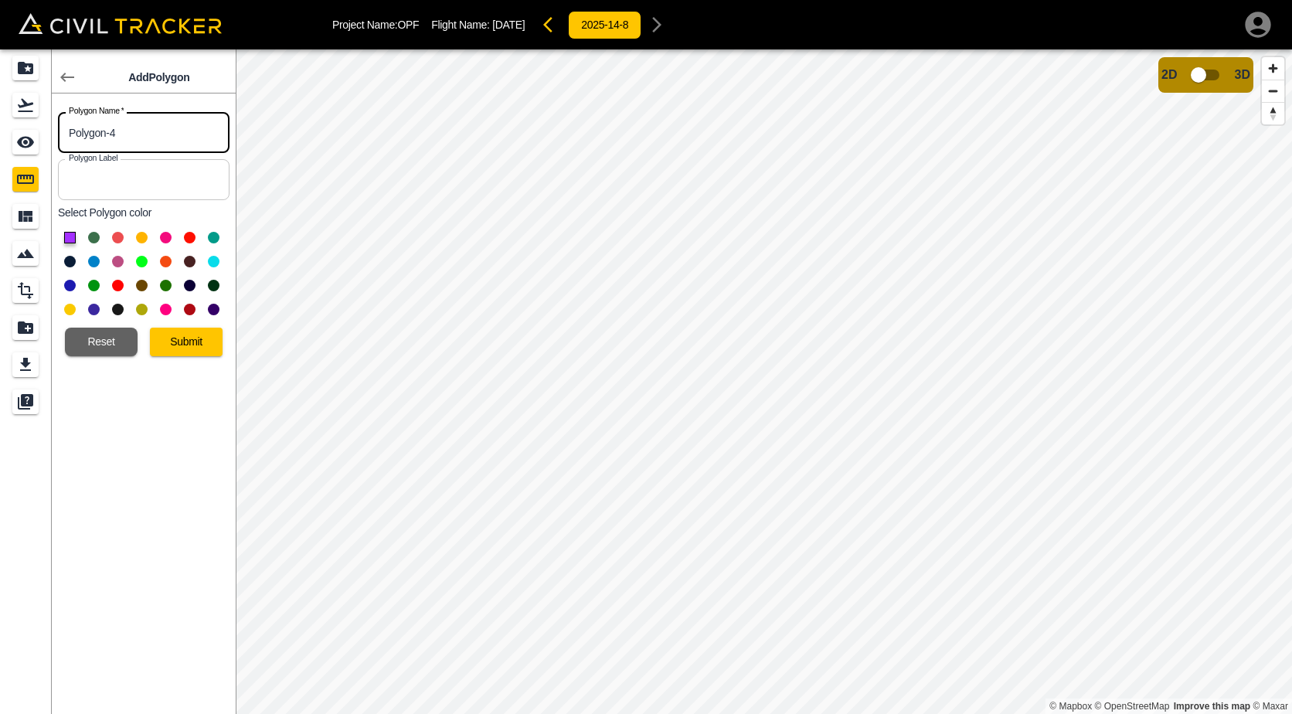
drag, startPoint x: 127, startPoint y: 127, endPoint x: 43, endPoint y: 129, distance: 84.2
click at [43, 129] on body "Project Name: OPF Flight Name: 8/14/2025 2025-14-8 Add Polygon Polygon Name   *…" at bounding box center [646, 357] width 1292 height 714
type input "06-19-2025"
click at [139, 239] on button at bounding box center [142, 238] width 12 height 12
click at [178, 348] on button "Submit" at bounding box center [186, 342] width 73 height 29
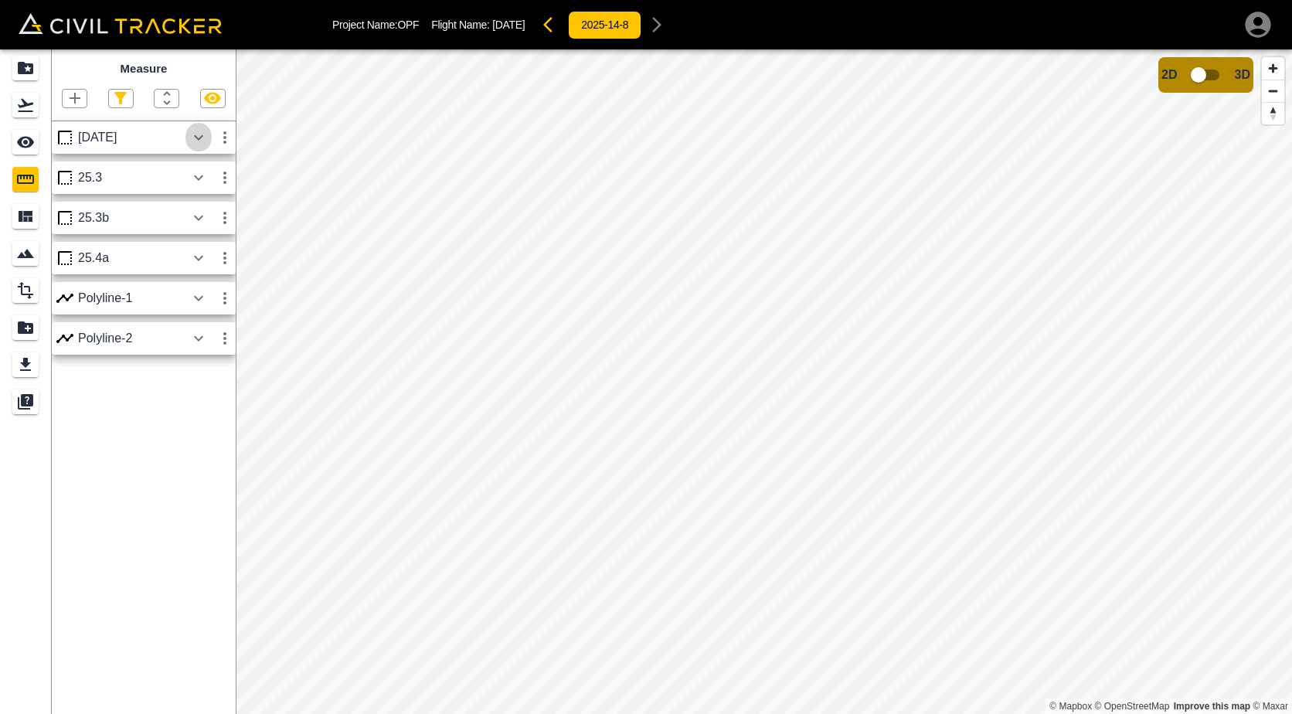
click at [191, 133] on icon "button" at bounding box center [198, 137] width 19 height 19
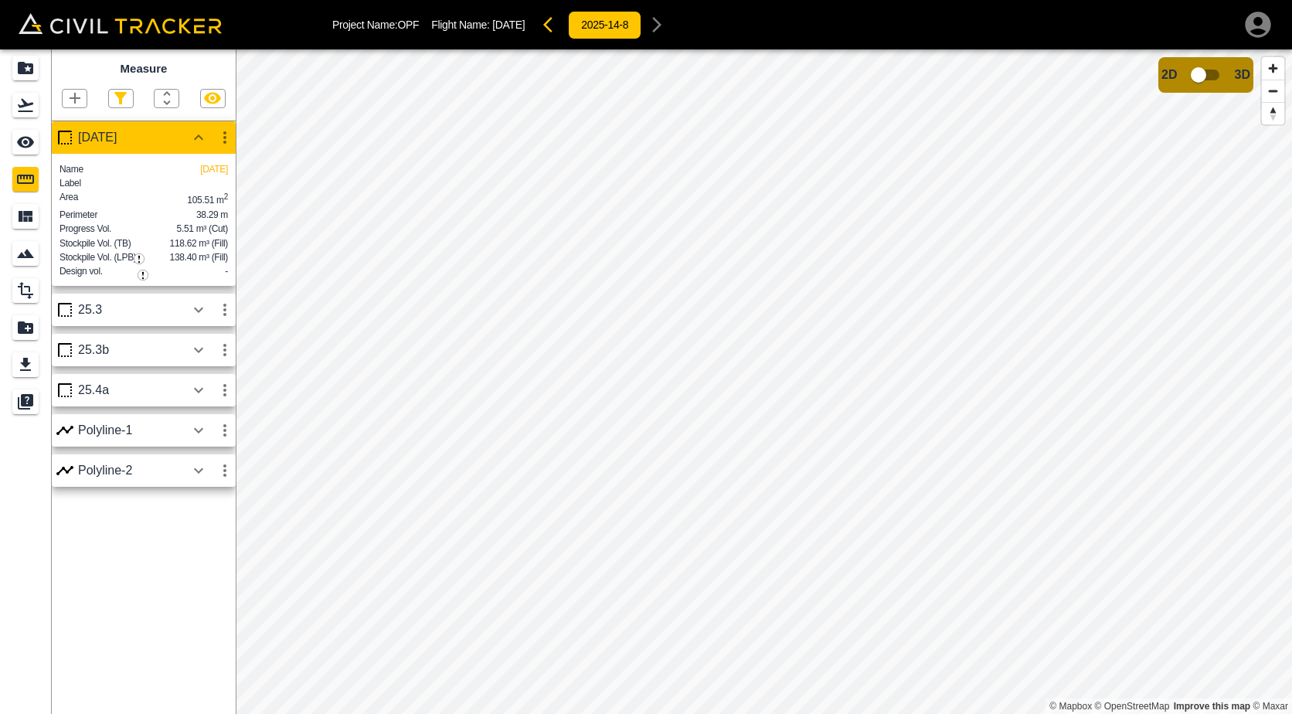
click at [84, 98] on button "button" at bounding box center [75, 99] width 24 height 18
click at [90, 172] on p "Polygon" at bounding box center [74, 172] width 37 height 12
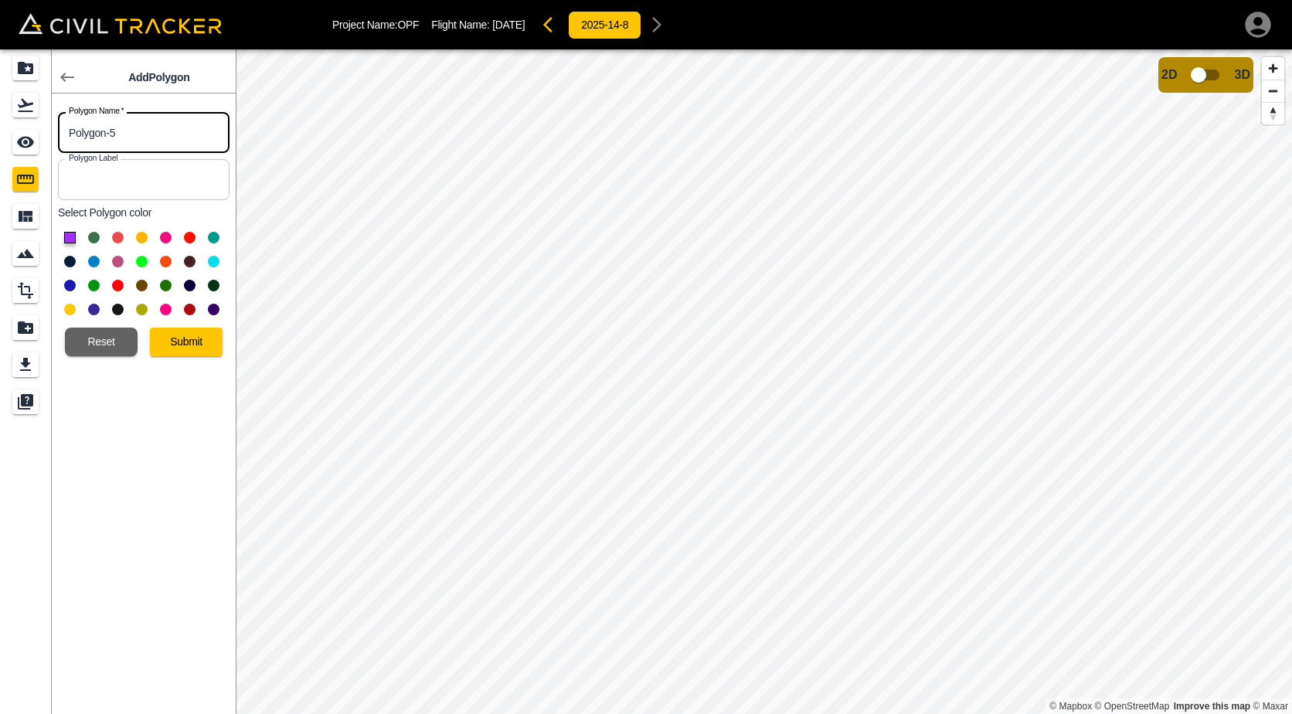
drag, startPoint x: 127, startPoint y: 127, endPoint x: 0, endPoint y: 115, distance: 127.2
click at [0, 115] on html "Project Name: OPF Flight Name: 8/14/2025 2025-14-8 Add Polygon Polygon Name   *…" at bounding box center [646, 357] width 1292 height 714
type input "06-23-2025"
drag, startPoint x: 163, startPoint y: 232, endPoint x: 178, endPoint y: 281, distance: 51.6
click at [163, 232] on button at bounding box center [166, 238] width 12 height 12
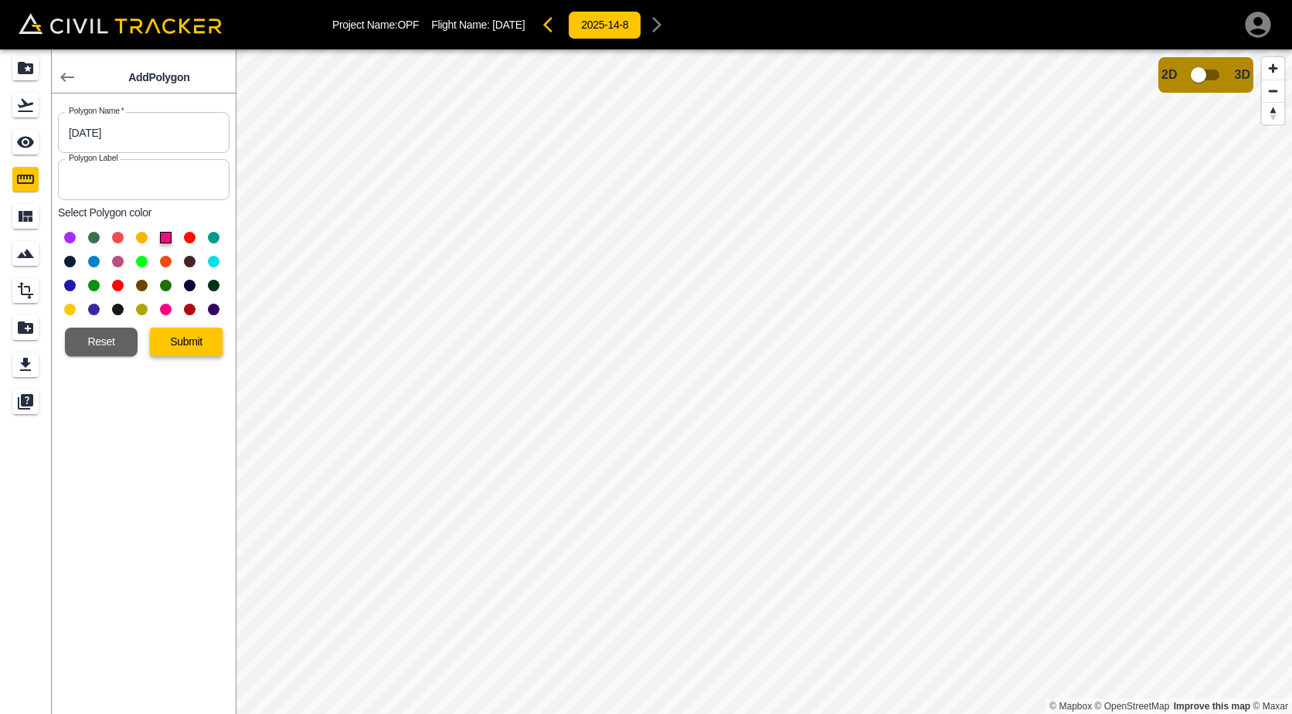
click at [195, 344] on button "Submit" at bounding box center [186, 342] width 73 height 29
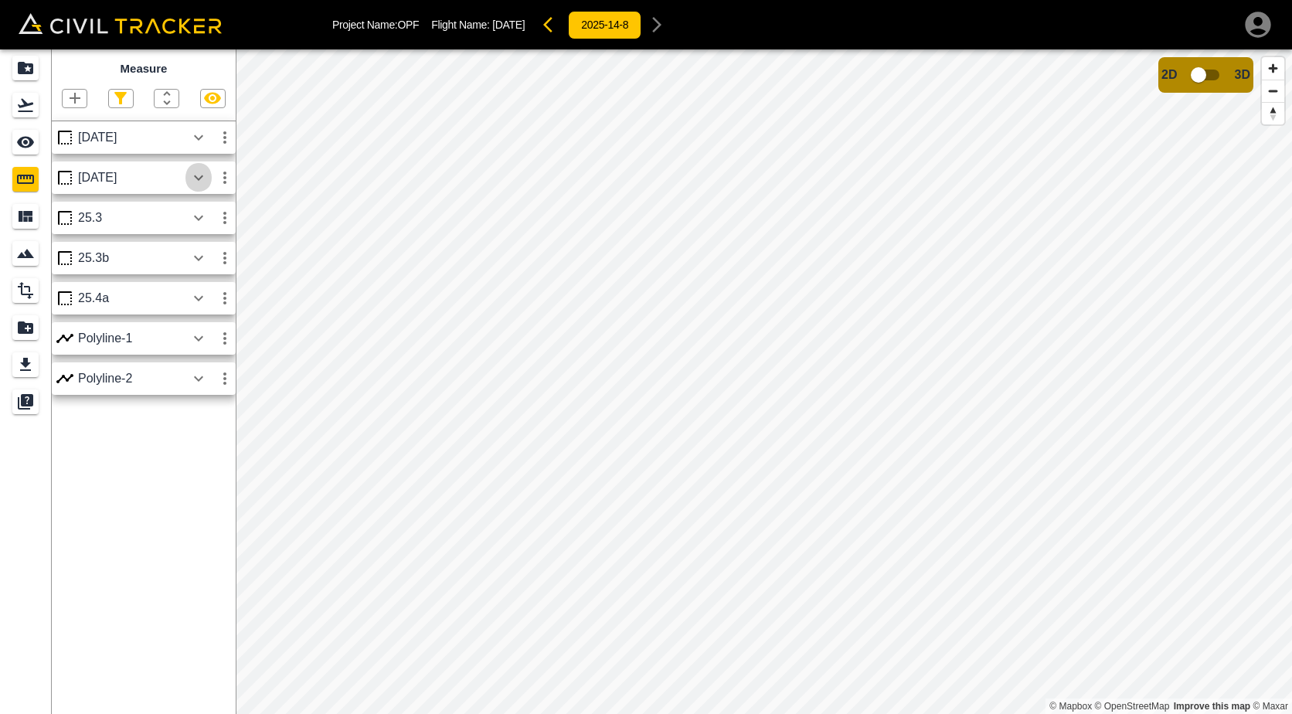
click at [190, 175] on icon "button" at bounding box center [198, 177] width 19 height 19
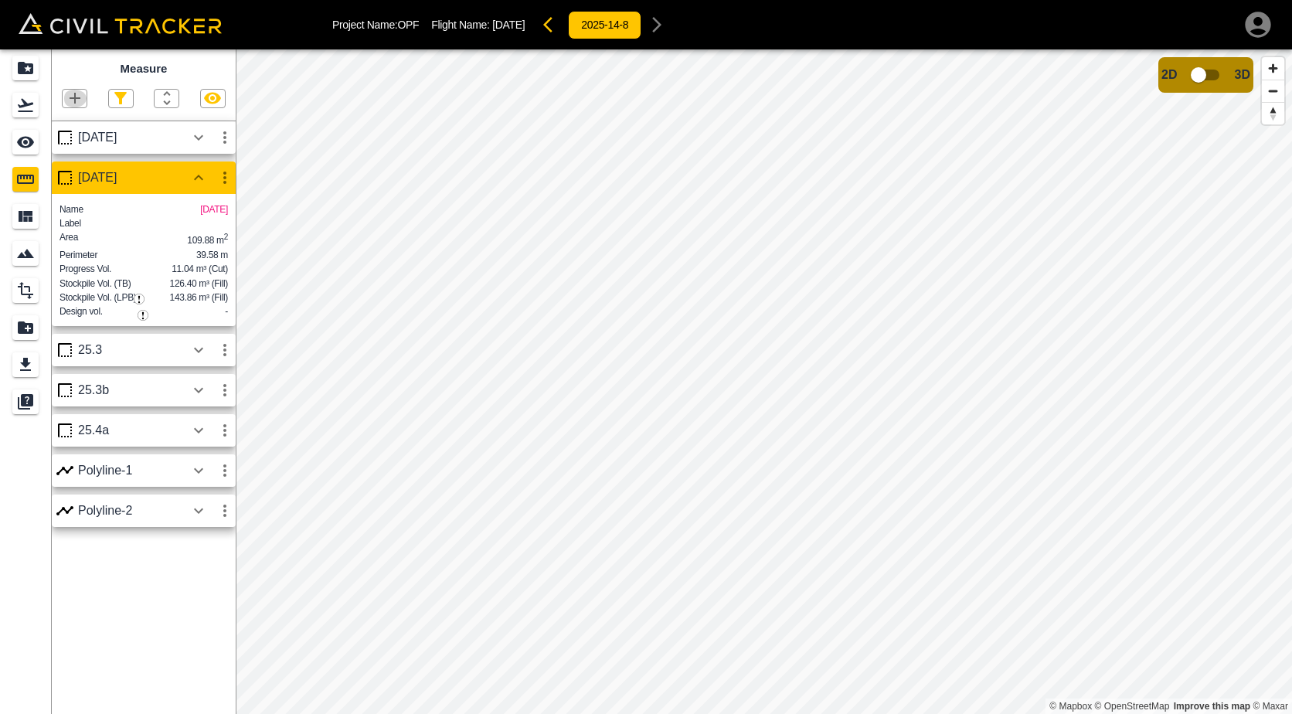
click at [86, 100] on button "button" at bounding box center [75, 99] width 24 height 18
click at [81, 163] on div "Polygon" at bounding box center [59, 172] width 68 height 31
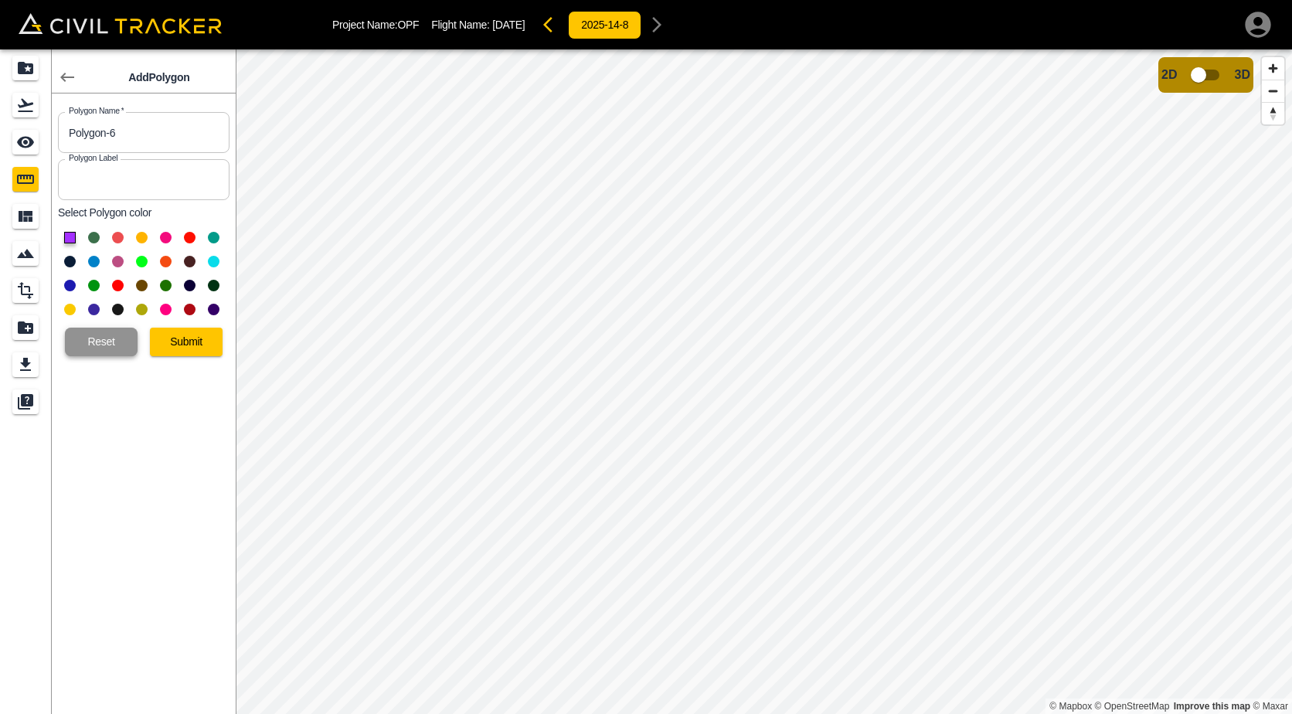
click at [76, 341] on button "Reset" at bounding box center [101, 342] width 73 height 29
click at [95, 345] on button "Reset" at bounding box center [101, 342] width 73 height 29
click at [62, 73] on icon "button" at bounding box center [67, 77] width 19 height 19
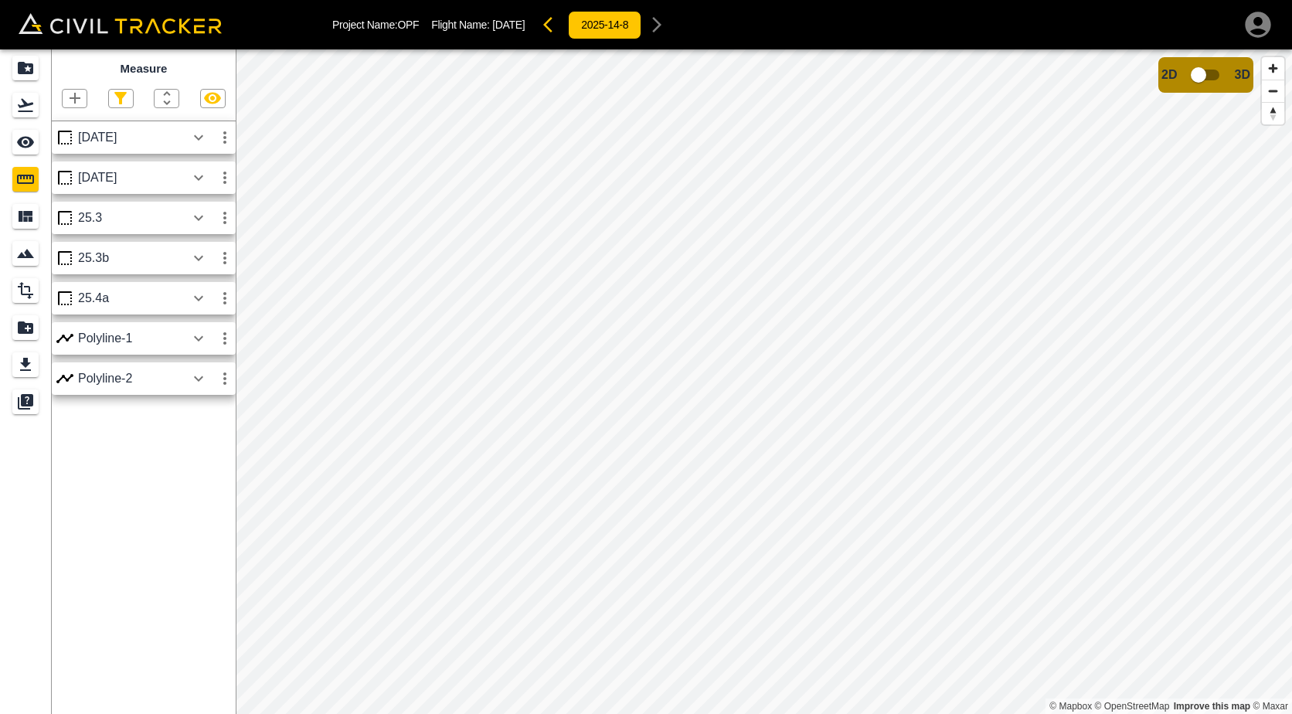
click at [77, 98] on icon "button" at bounding box center [75, 98] width 19 height 19
click at [79, 175] on p "Polygon" at bounding box center [74, 172] width 37 height 12
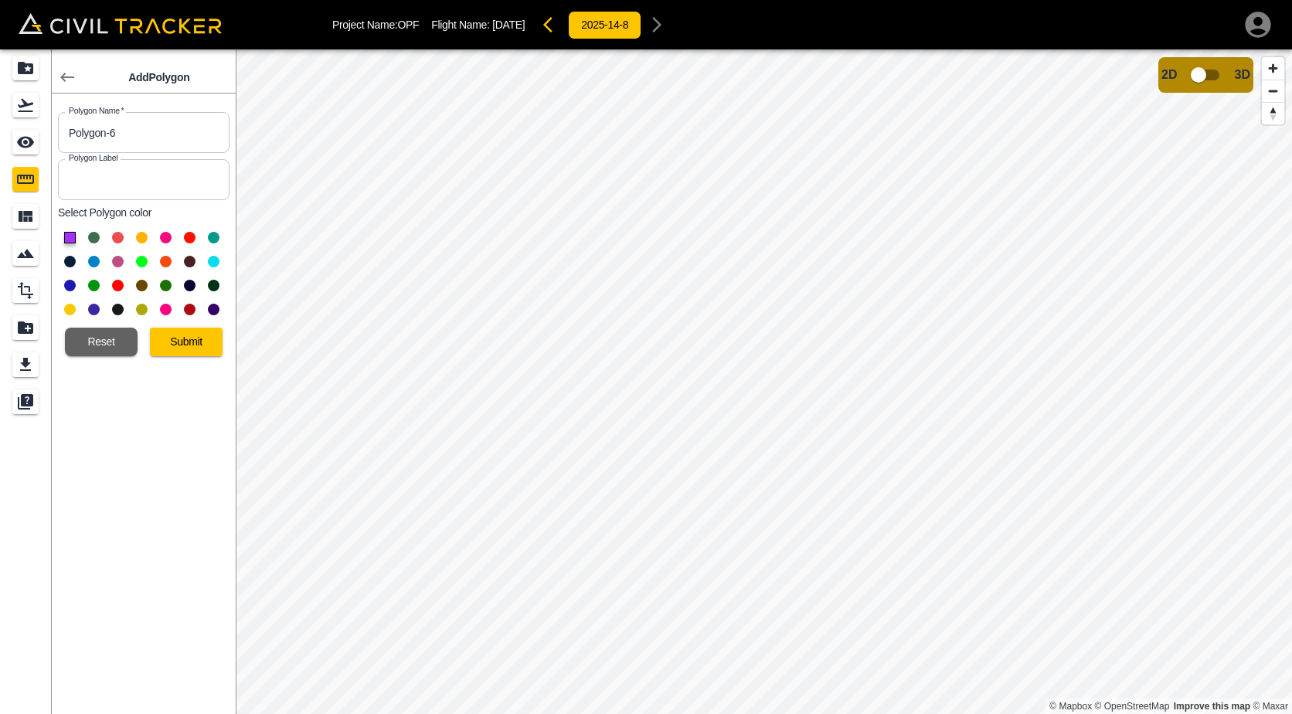
drag, startPoint x: 161, startPoint y: 130, endPoint x: 17, endPoint y: 121, distance: 144.8
click at [72, 125] on input "Polygon-6" at bounding box center [144, 132] width 172 height 41
click at [6, 120] on link at bounding box center [25, 105] width 51 height 37
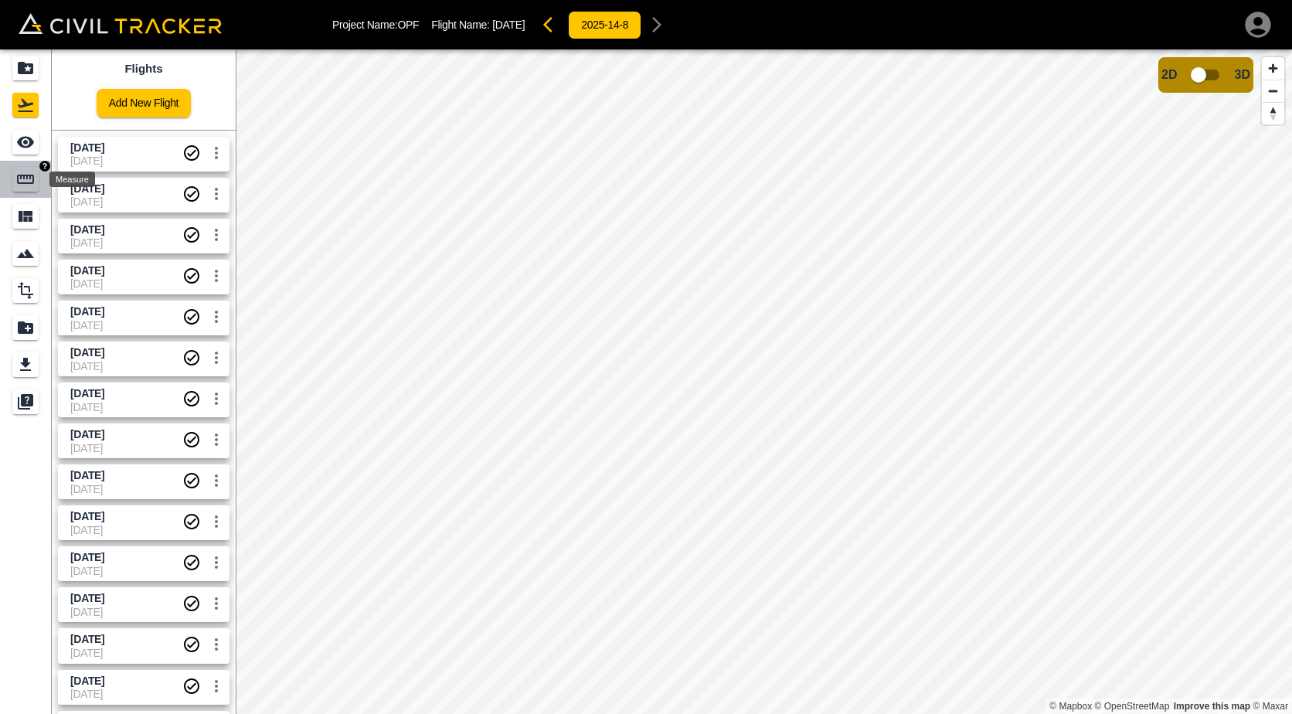
click at [25, 181] on icon "Measure" at bounding box center [25, 179] width 19 height 19
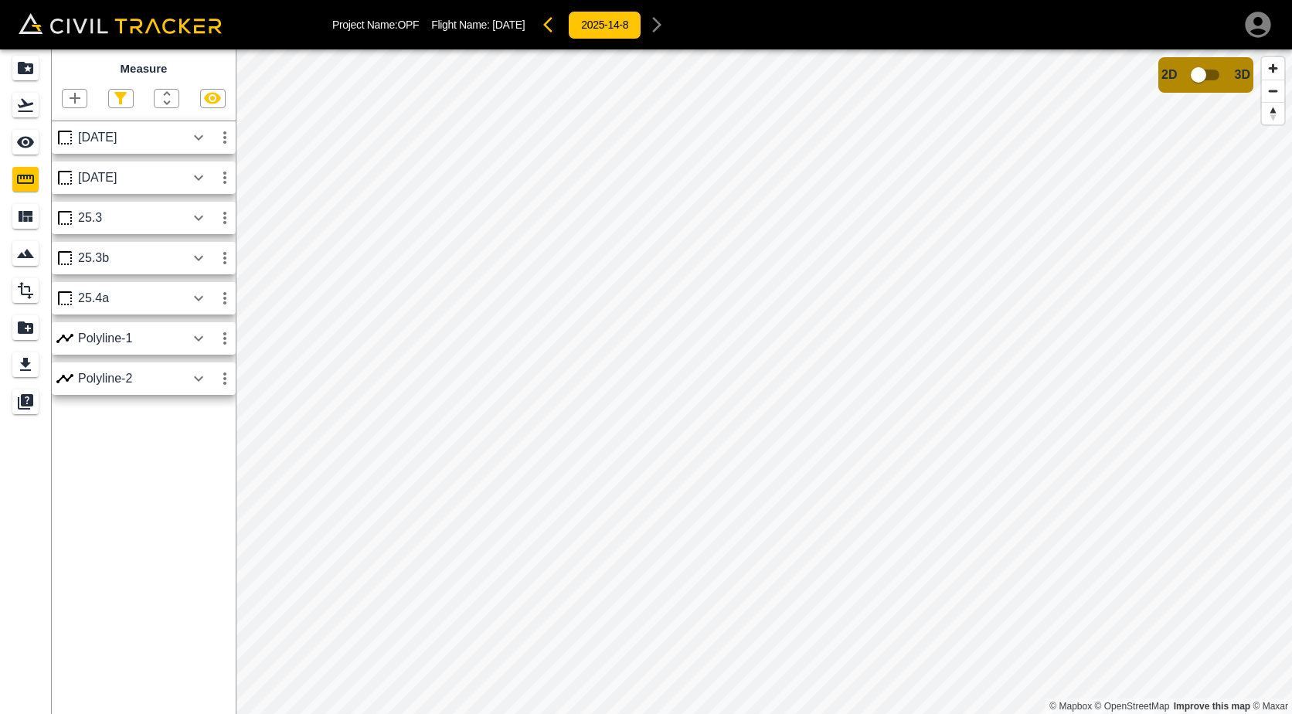
click at [73, 97] on icon "button" at bounding box center [75, 98] width 19 height 19
click at [45, 172] on icon "button" at bounding box center [40, 172] width 19 height 19
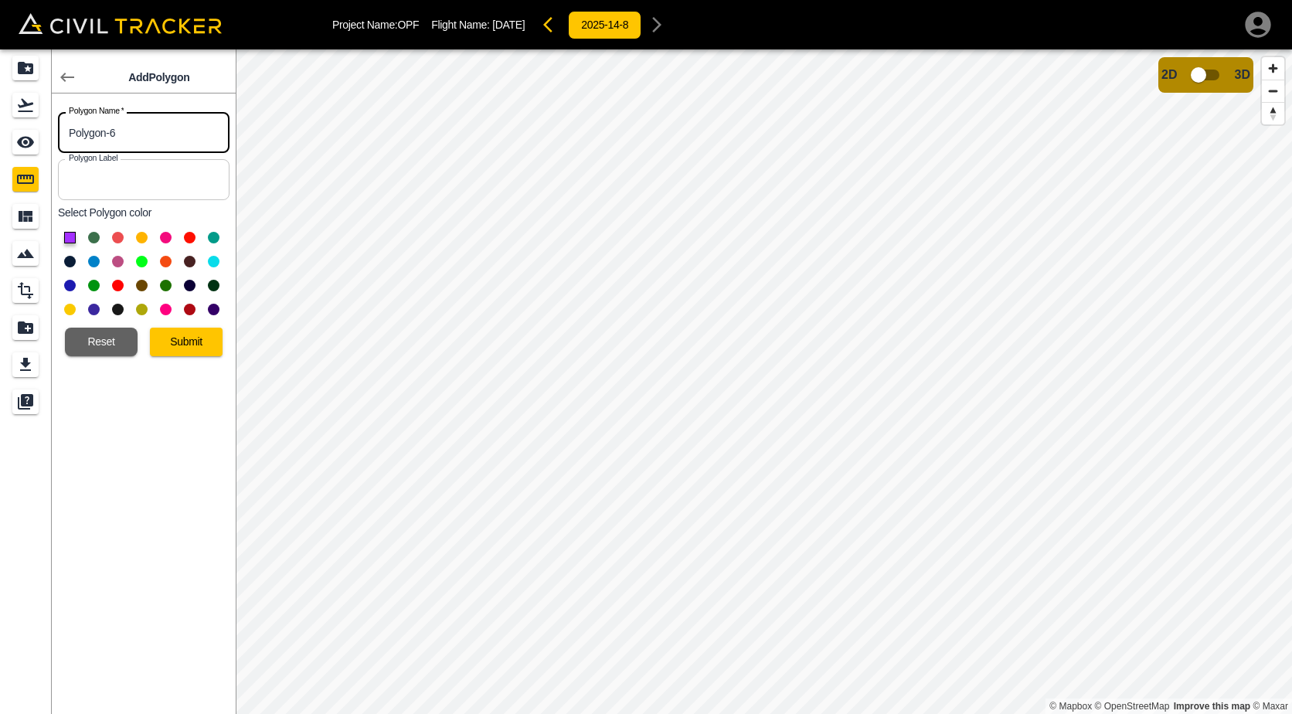
drag, startPoint x: 134, startPoint y: 131, endPoint x: 49, endPoint y: 124, distance: 84.5
click at [76, 124] on input "Polygon-6" at bounding box center [144, 132] width 172 height 41
drag, startPoint x: 116, startPoint y: 134, endPoint x: 68, endPoint y: 129, distance: 48.1
click at [68, 129] on input "olygon-6P" at bounding box center [144, 132] width 172 height 41
type input "06-30-2025"
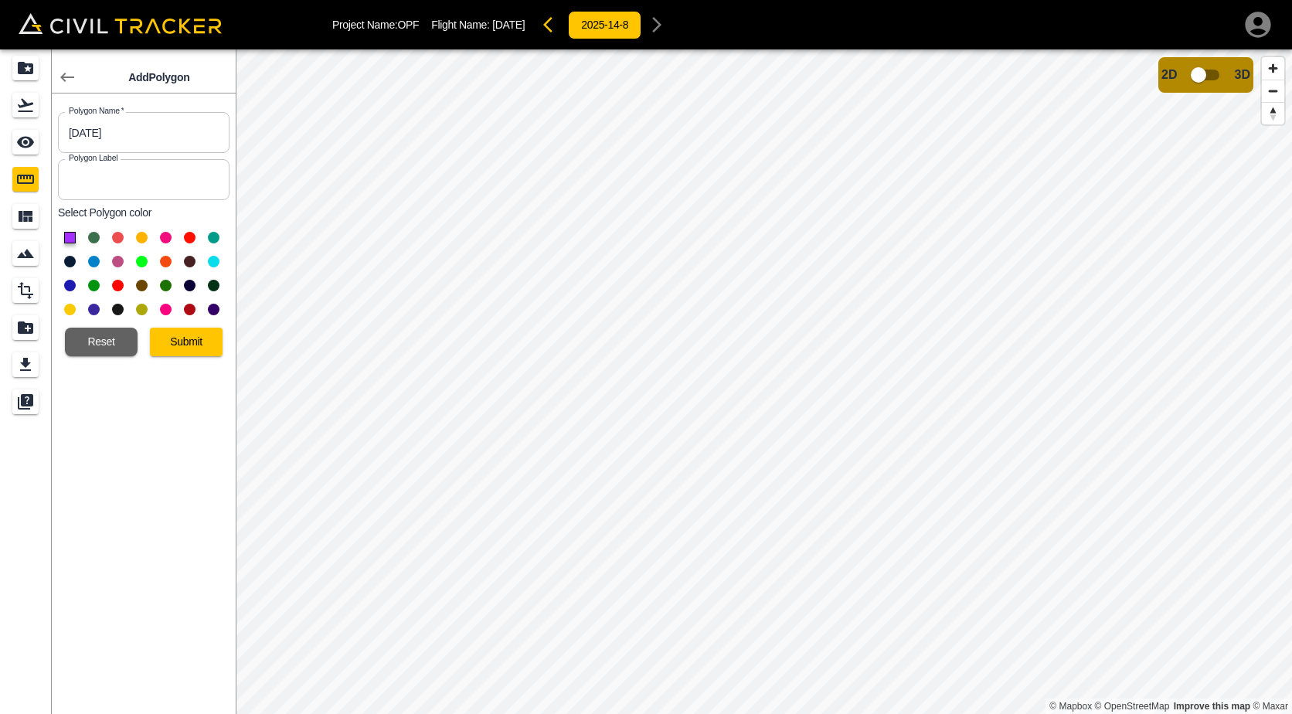
click at [190, 240] on button at bounding box center [190, 238] width 12 height 12
click at [169, 344] on button "Submit" at bounding box center [186, 342] width 73 height 29
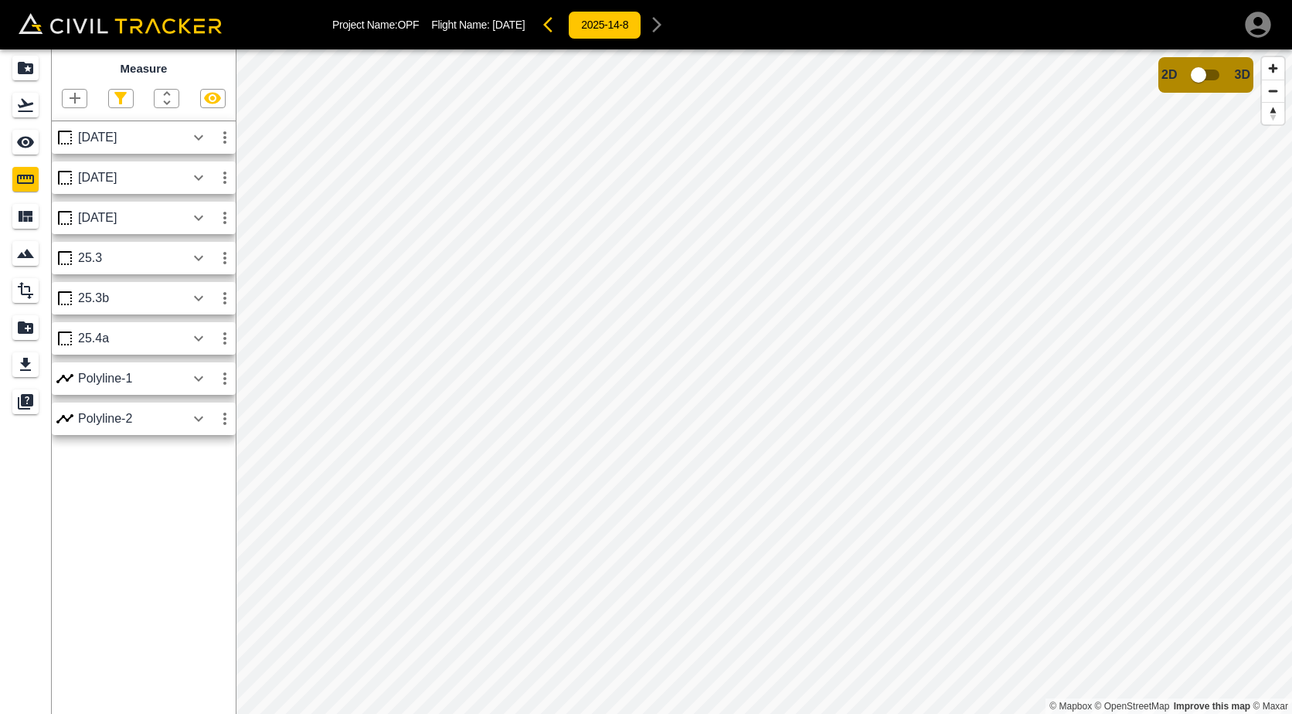
click at [122, 223] on div "06-30-2025" at bounding box center [131, 218] width 107 height 14
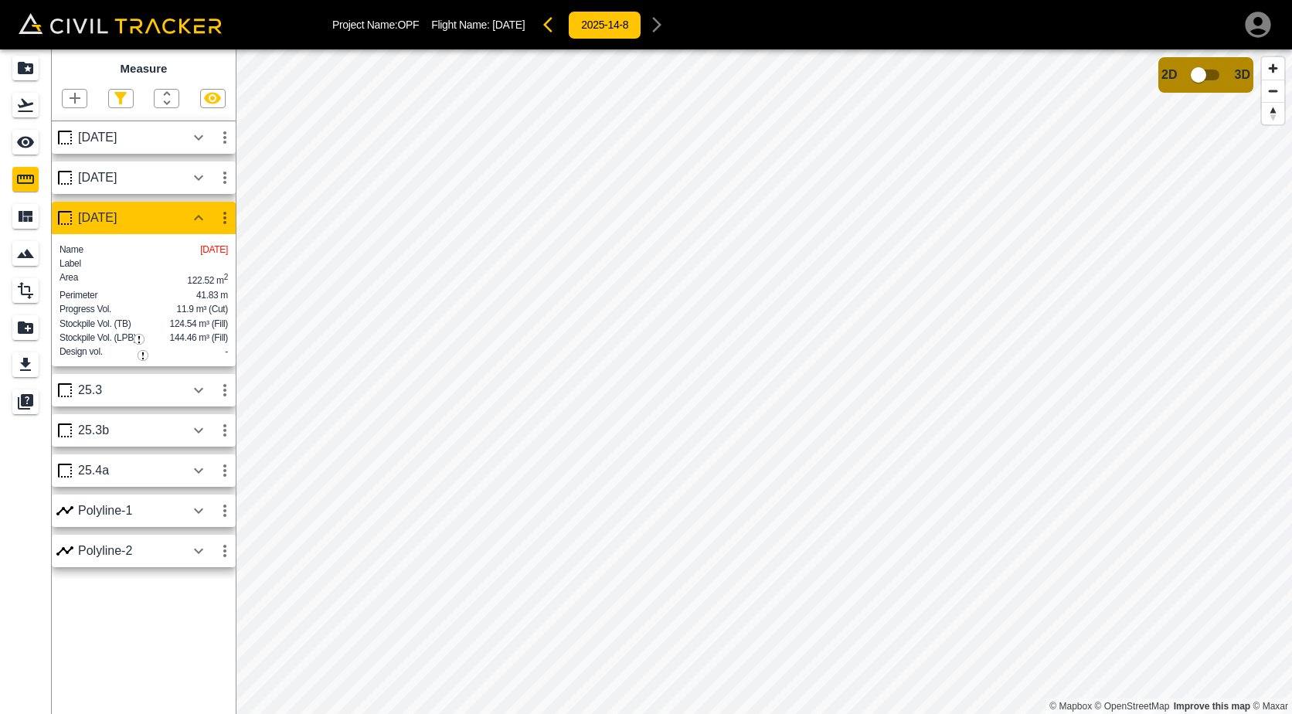
click at [227, 229] on button "button" at bounding box center [225, 217] width 26 height 31
click at [203, 284] on li "Edit" at bounding box center [188, 277] width 99 height 25
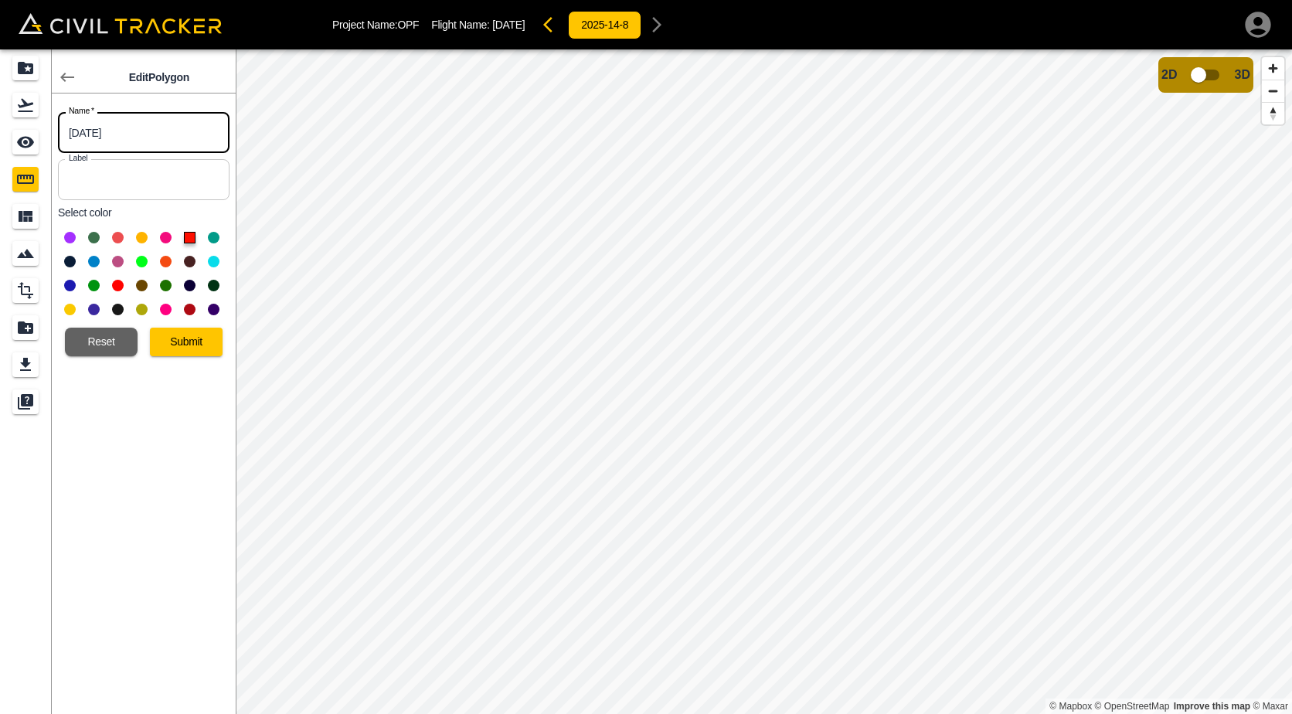
drag, startPoint x: 94, startPoint y: 134, endPoint x: 83, endPoint y: 131, distance: 12.0
click at [83, 131] on input "06-30-2025" at bounding box center [144, 132] width 172 height 41
type input "06-26-2025"
click at [166, 344] on button "Submit" at bounding box center [186, 342] width 73 height 29
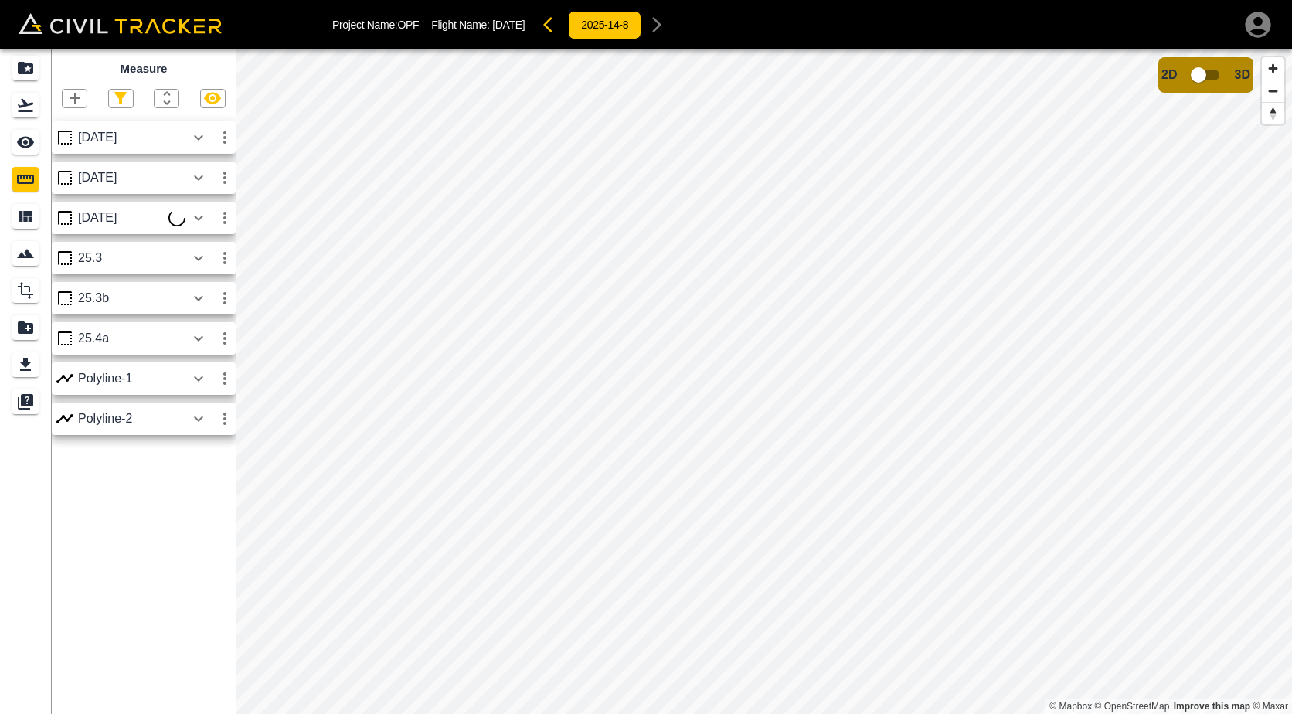
click at [196, 211] on icon "button" at bounding box center [198, 218] width 19 height 19
click at [193, 219] on icon "button" at bounding box center [198, 218] width 19 height 19
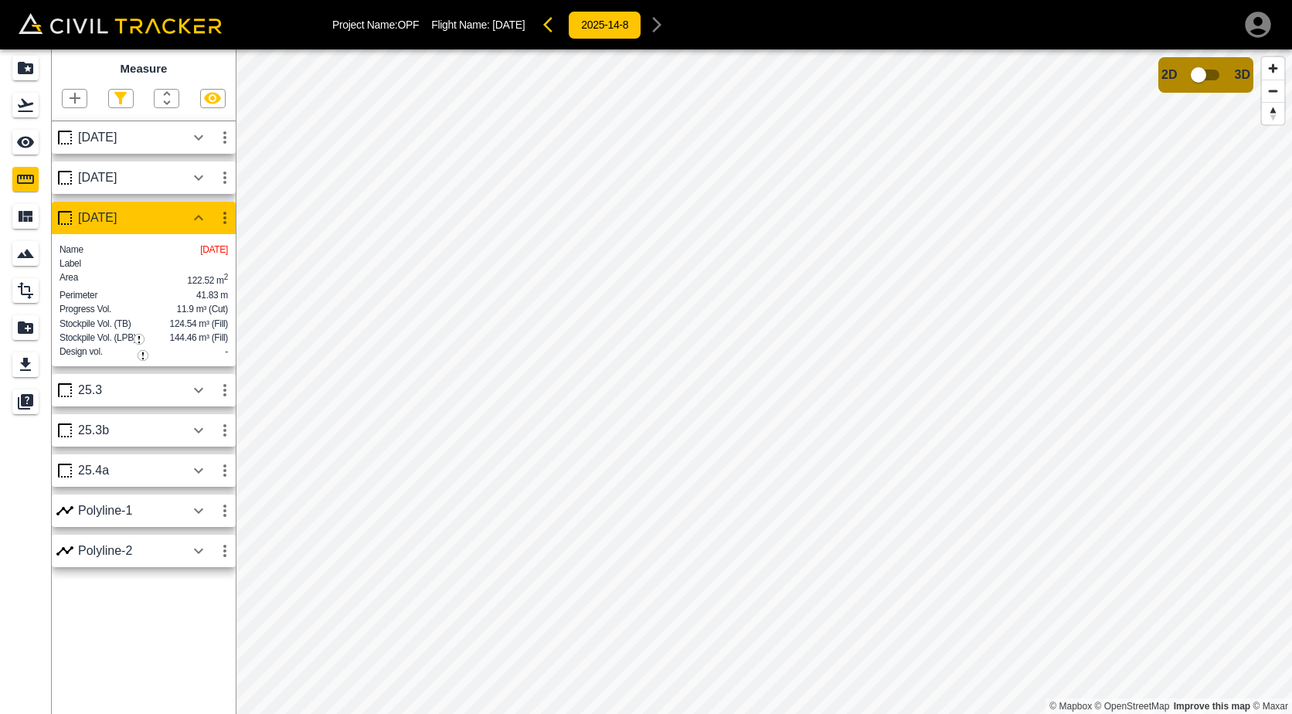
click at [562, 28] on icon "button" at bounding box center [552, 24] width 19 height 19
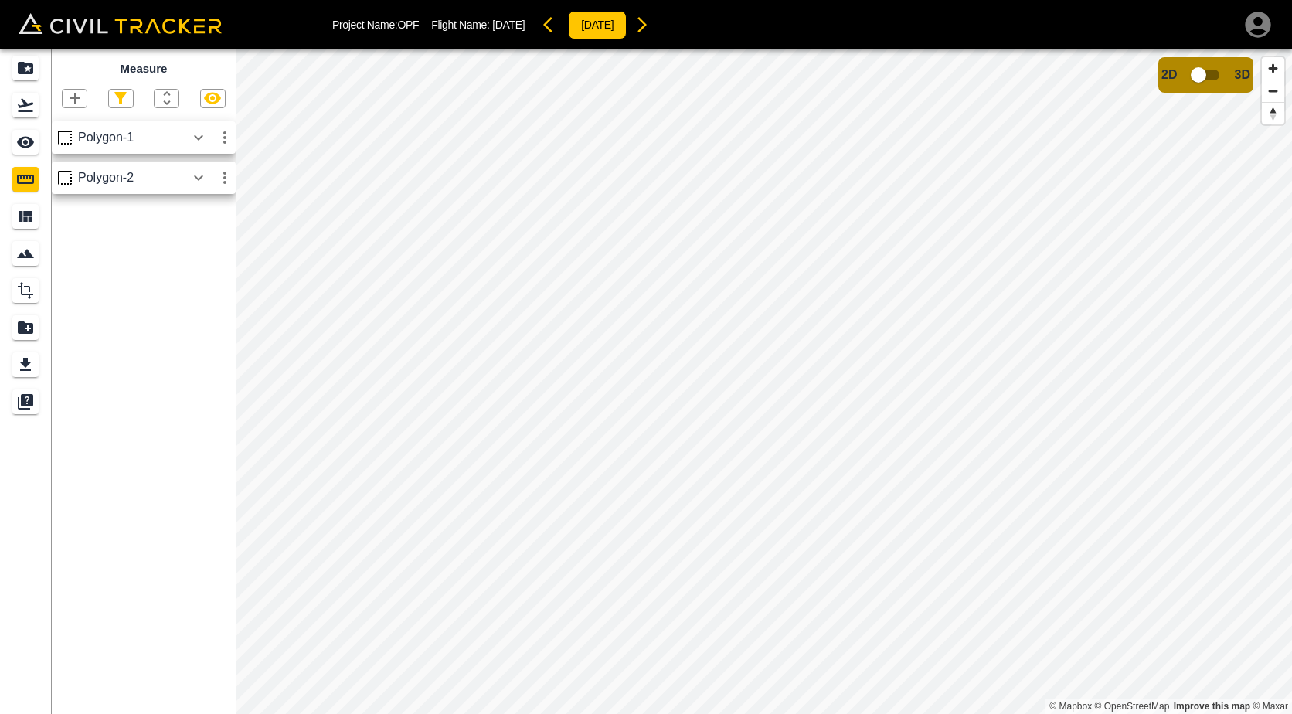
click at [647, 26] on icon "button" at bounding box center [642, 24] width 9 height 15
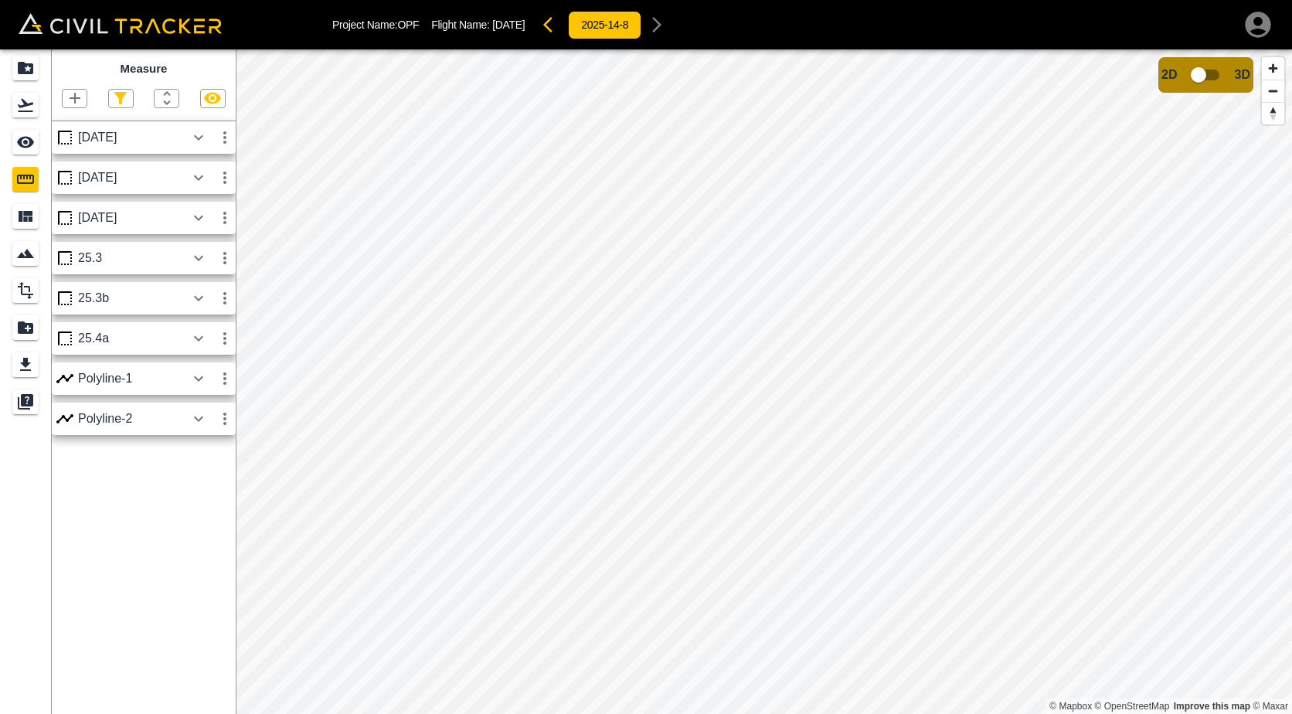
click at [553, 37] on div "2025-14-8" at bounding box center [604, 24] width 135 height 31
click at [560, 30] on icon "button" at bounding box center [552, 24] width 19 height 19
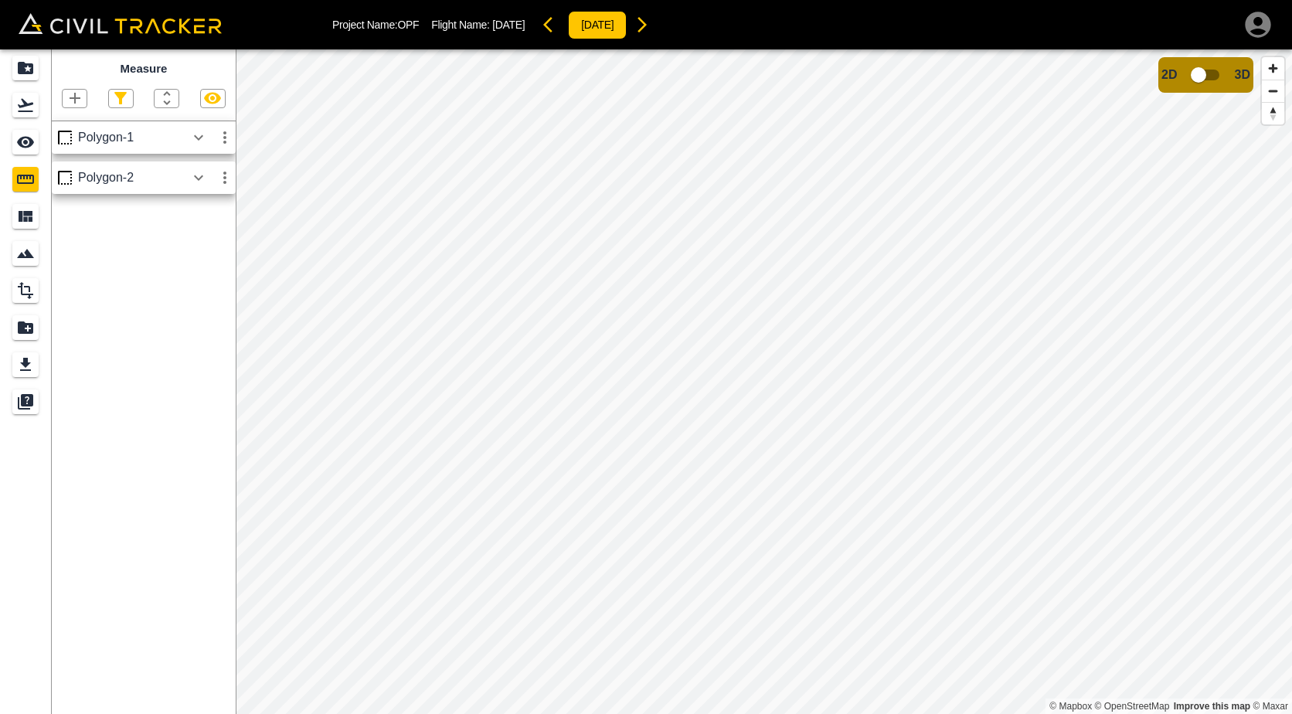
click at [651, 24] on icon "button" at bounding box center [642, 24] width 19 height 19
click at [657, 24] on div "2025-7-8" at bounding box center [597, 24] width 121 height 31
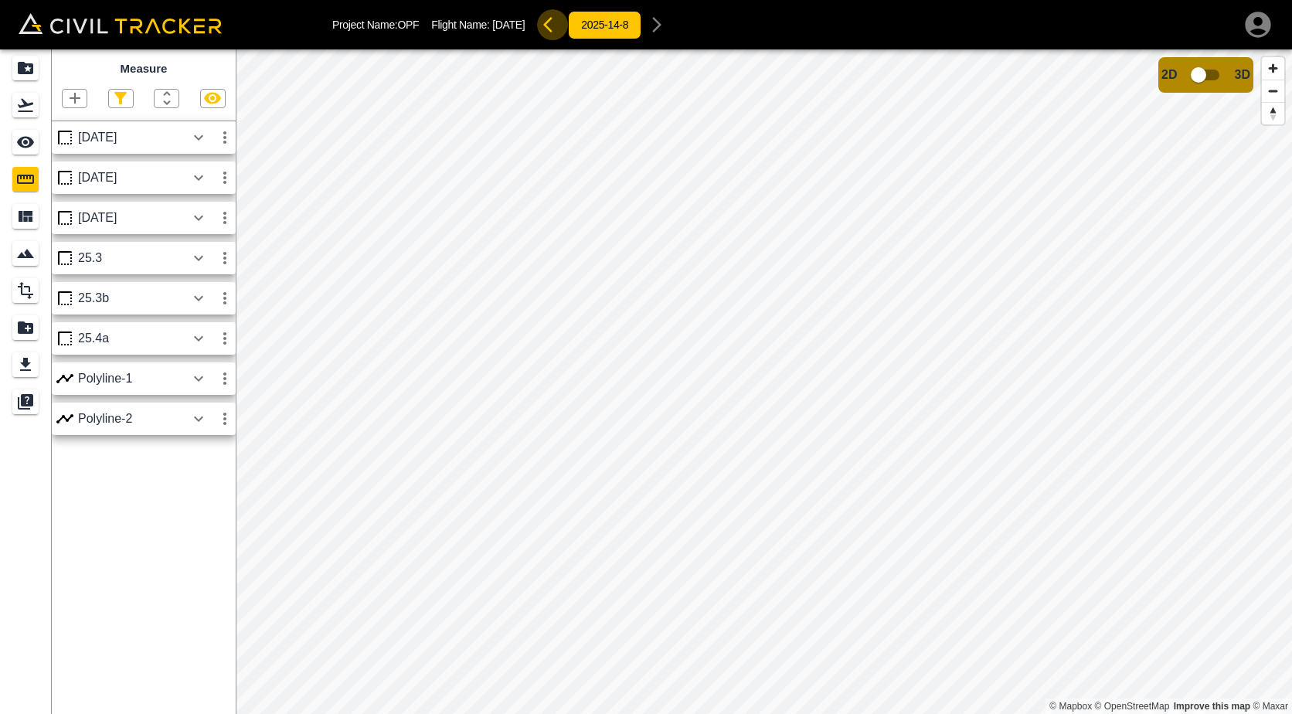
click at [562, 33] on icon "button" at bounding box center [552, 24] width 19 height 19
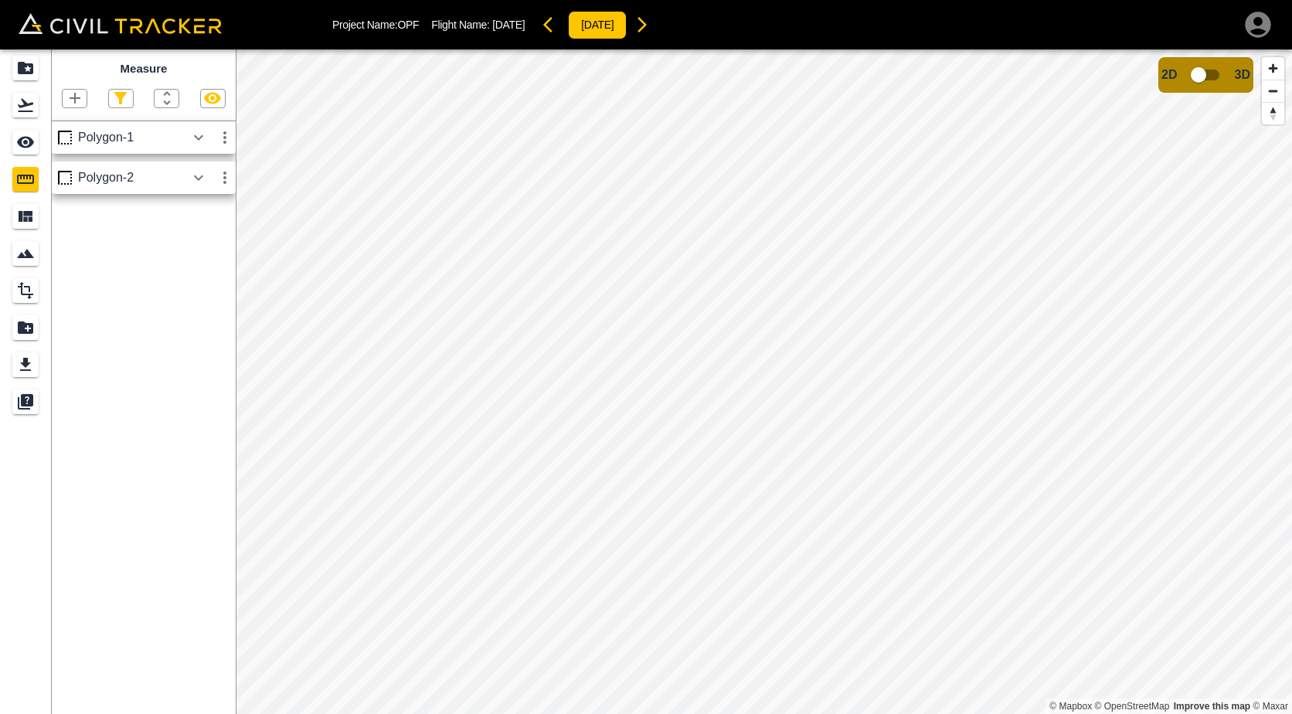
click at [562, 33] on icon "button" at bounding box center [552, 24] width 19 height 19
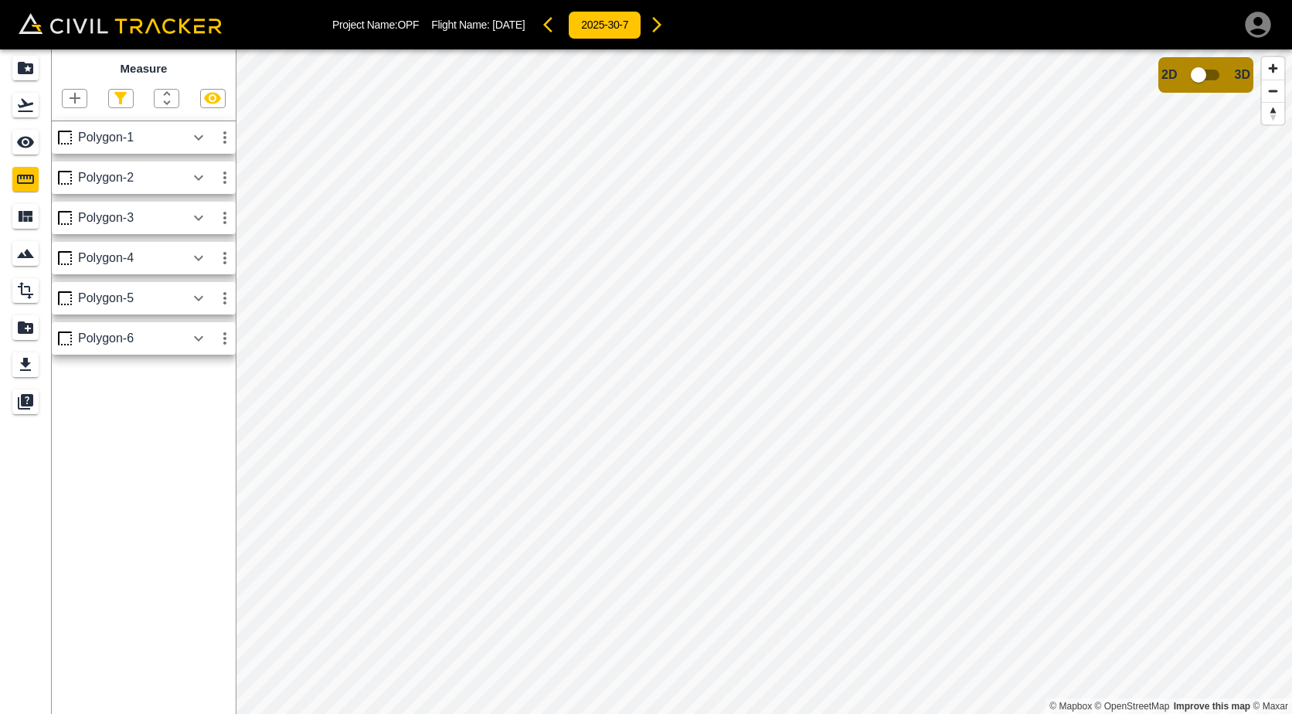
click at [666, 19] on icon "button" at bounding box center [656, 24] width 19 height 19
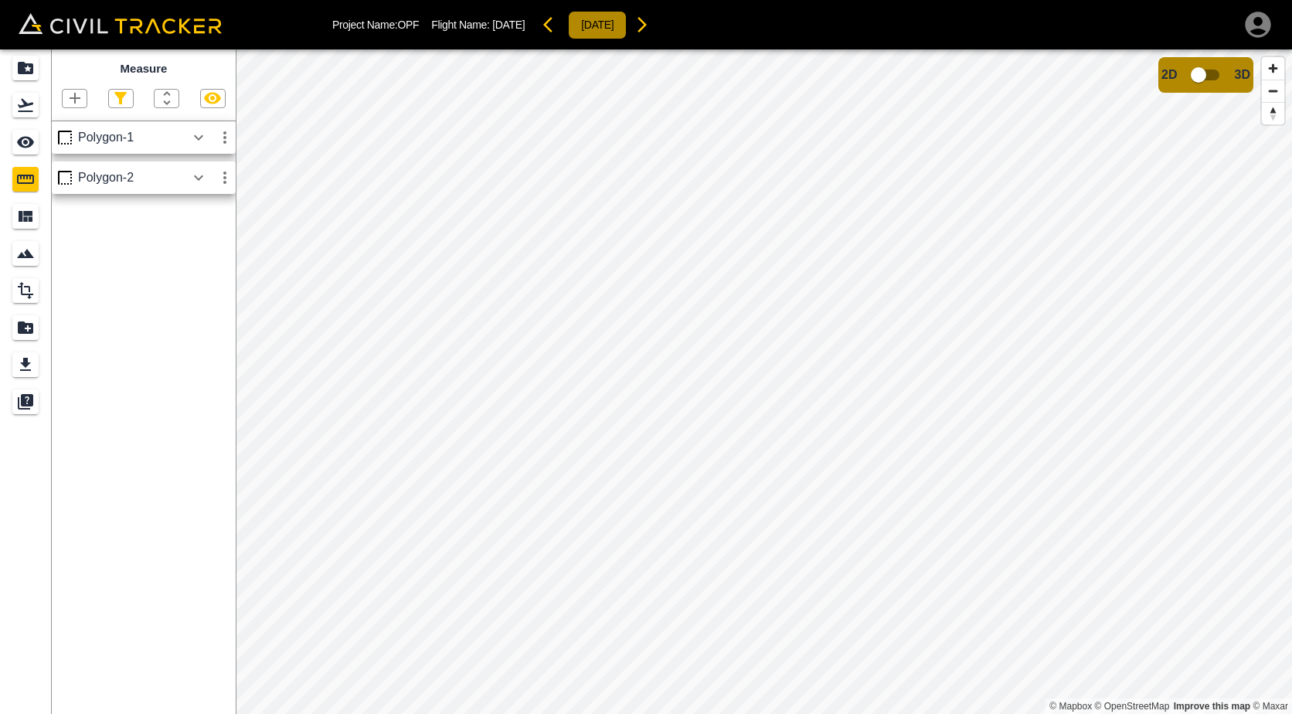
click at [643, 15] on div "Project Name: OPF Flight Name: 8/7/2025 2025-7-8 Measure Polygon-1 Polygon-2 © …" at bounding box center [646, 357] width 1292 height 714
click at [651, 32] on icon "button" at bounding box center [642, 24] width 19 height 19
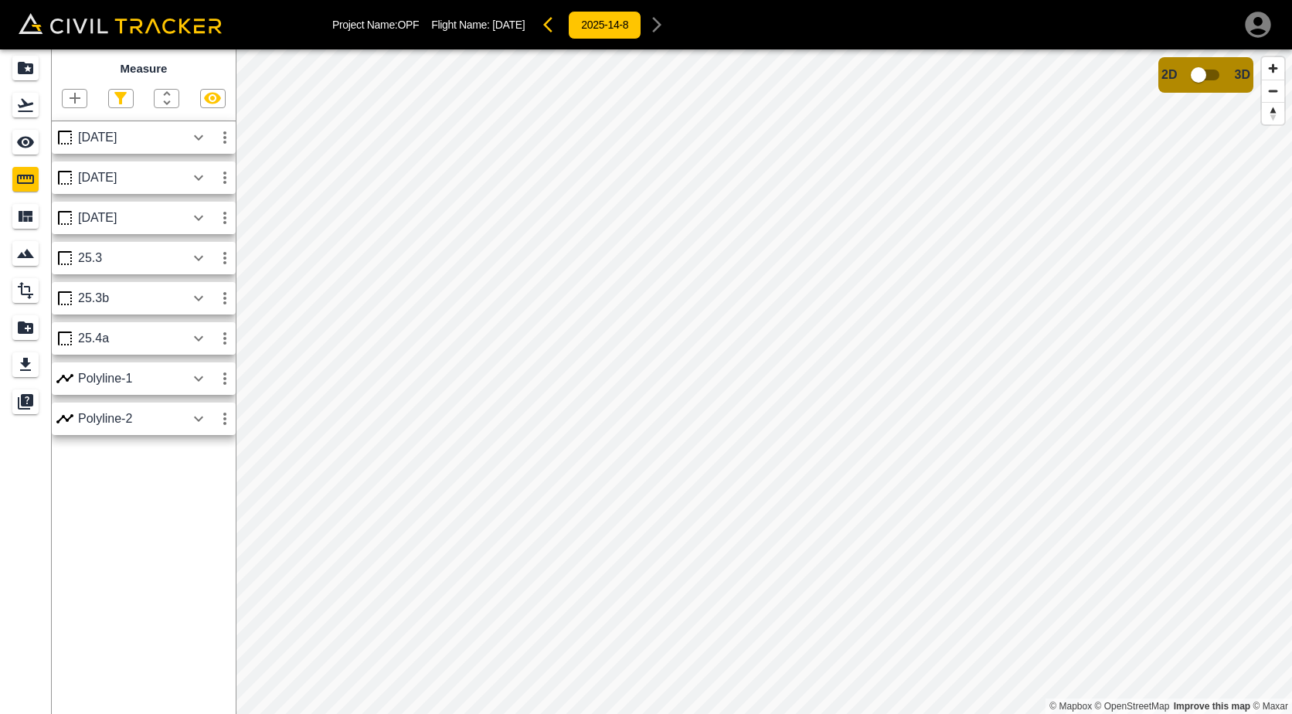
click at [451, 0] on html "Project Name: OPF Flight Name: 8/14/2025 2025-14-8 Measure 06-19-2025 06-23-202…" at bounding box center [646, 357] width 1292 height 714
